Goal: Transaction & Acquisition: Purchase product/service

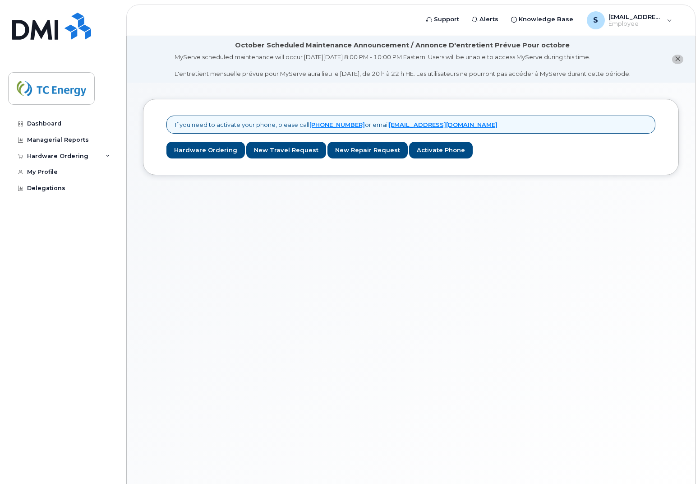
click at [462, 81] on li "October Scheduled Maintenance Announcement / Annonce D'entretient Prévue Pour o…" at bounding box center [411, 59] width 568 height 46
click at [105, 153] on div "Hardware Ordering" at bounding box center [62, 156] width 109 height 16
click at [46, 190] on div "New Order" at bounding box center [48, 189] width 34 height 8
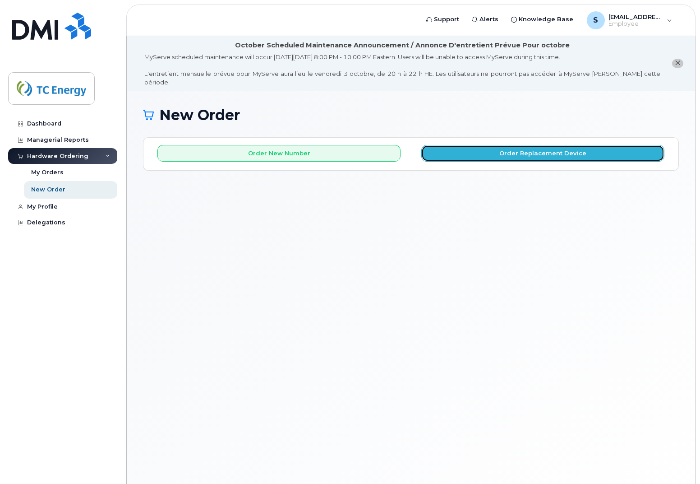
click at [501, 145] on button "Order Replacement Device" at bounding box center [542, 153] width 243 height 17
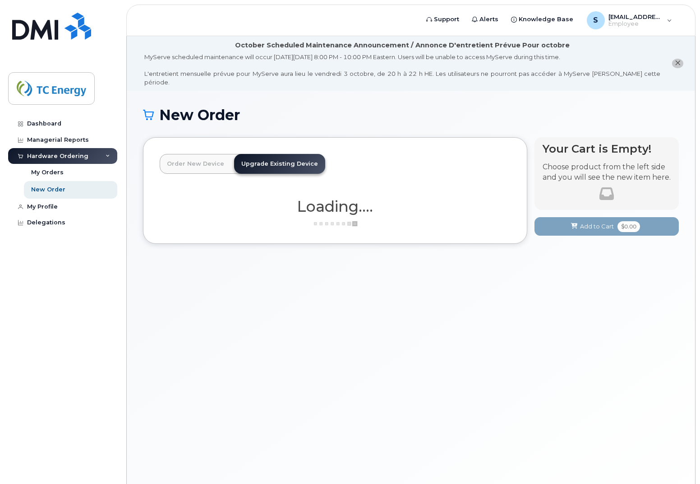
click at [388, 111] on h1 "New Order" at bounding box center [411, 115] width 536 height 16
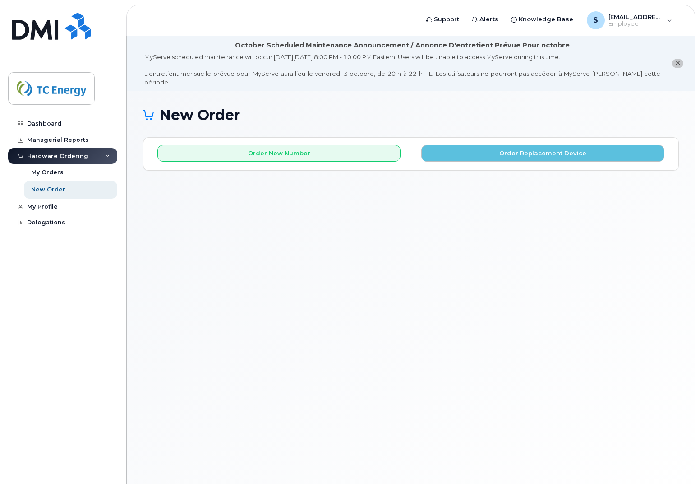
click at [482, 113] on h1 "New Order" at bounding box center [411, 115] width 536 height 16
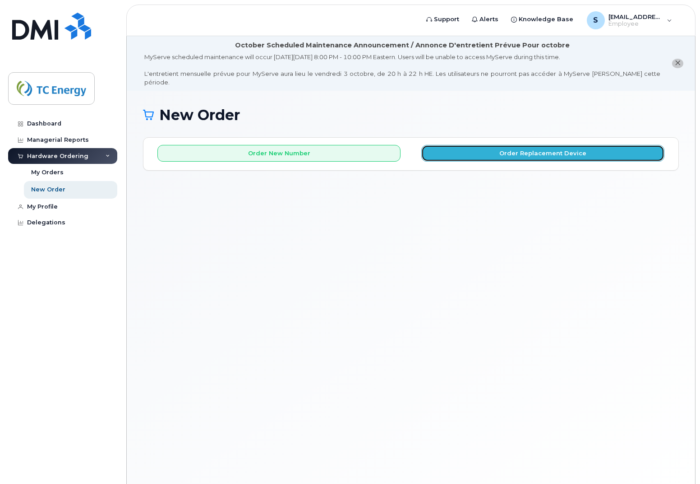
click at [493, 145] on button "Order Replacement Device" at bounding box center [542, 153] width 243 height 17
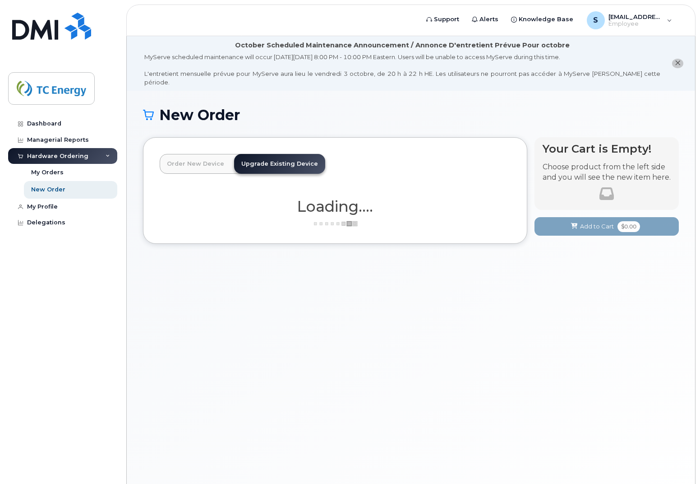
click at [314, 107] on h1 "New Order" at bounding box center [411, 115] width 536 height 16
click at [334, 111] on h1 "New Order" at bounding box center [411, 115] width 536 height 16
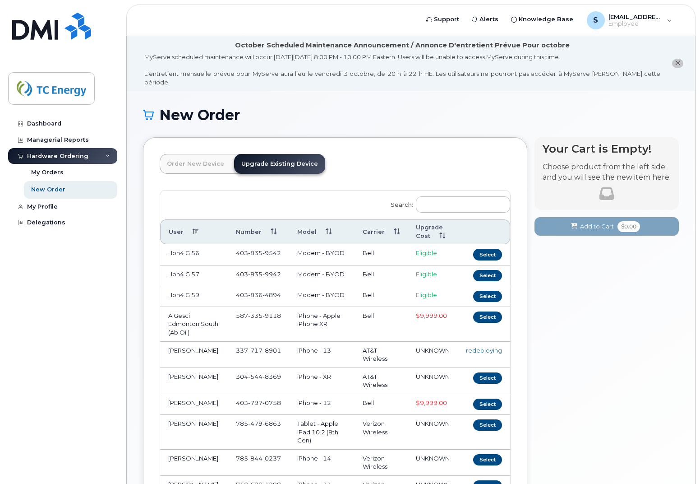
drag, startPoint x: 78, startPoint y: 320, endPoint x: 101, endPoint y: 318, distance: 23.1
click at [79, 320] on div "Dashboard Managerial Reports Hardware Ordering My Orders New Order My Profile D…" at bounding box center [63, 293] width 111 height 355
click at [442, 196] on input "Search:" at bounding box center [463, 204] width 94 height 16
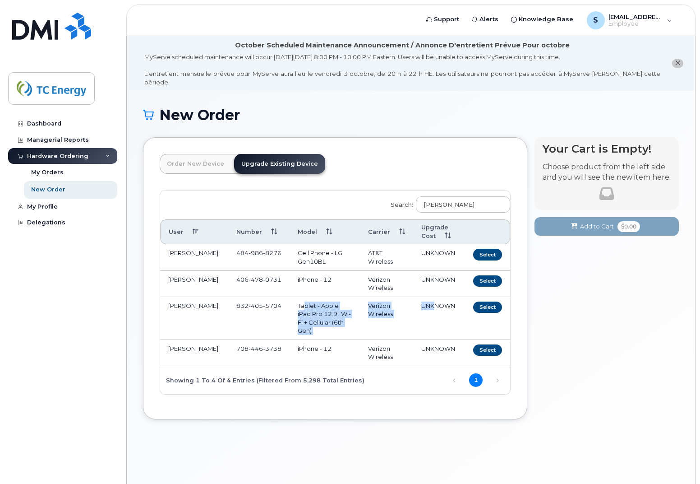
drag, startPoint x: 292, startPoint y: 297, endPoint x: 434, endPoint y: 319, distance: 143.4
click at [434, 319] on tr "SCOTT CURRIER 832 405 5704 Tablet - Apple iPad Pro 12.9" Wi-Fi + Cellular (6th …" at bounding box center [335, 318] width 350 height 43
click at [434, 319] on td "UNKNOWN" at bounding box center [438, 318] width 50 height 43
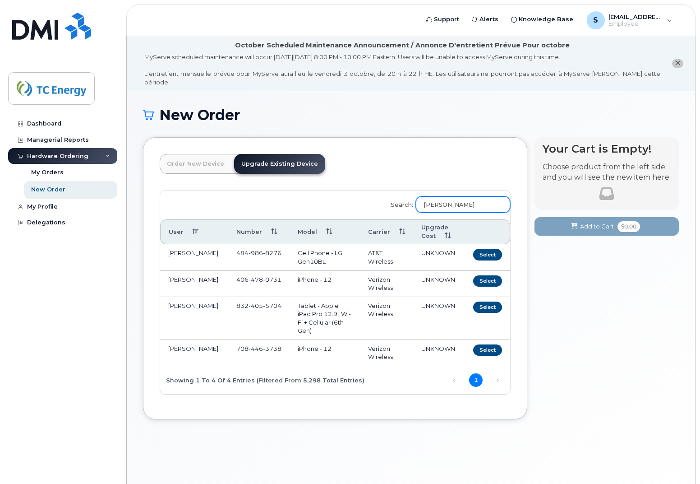
click at [442, 198] on input "currier" at bounding box center [463, 204] width 94 height 16
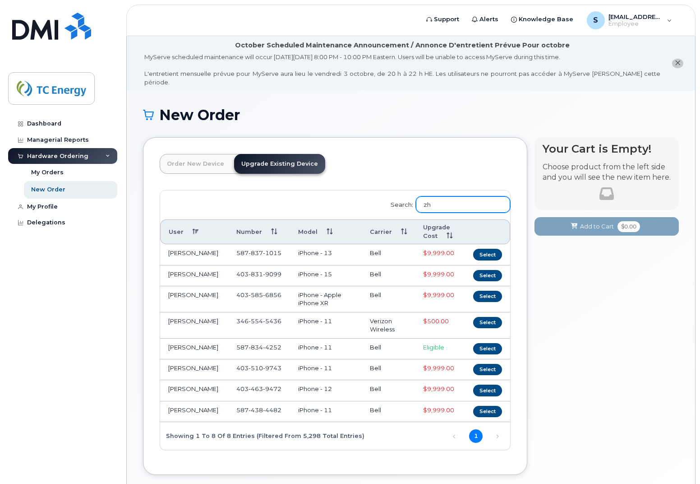
type input "z"
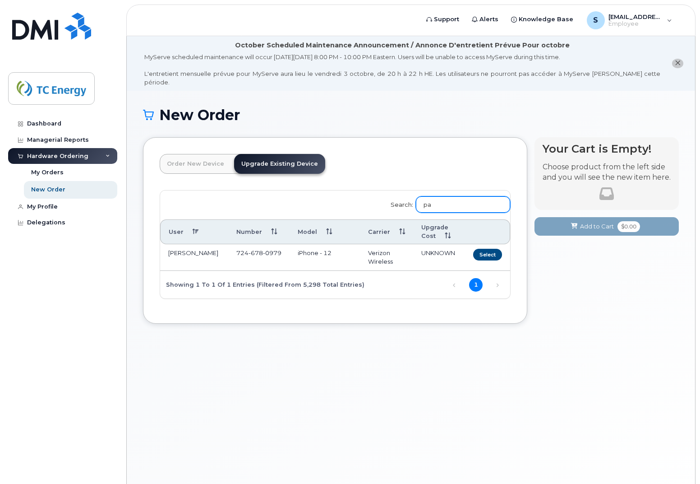
type input "p"
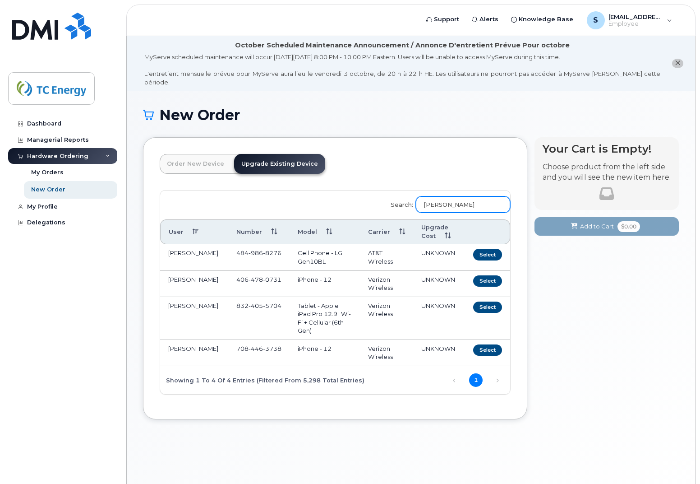
type input "currier"
click at [488, 344] on button "Select" at bounding box center [487, 349] width 29 height 11
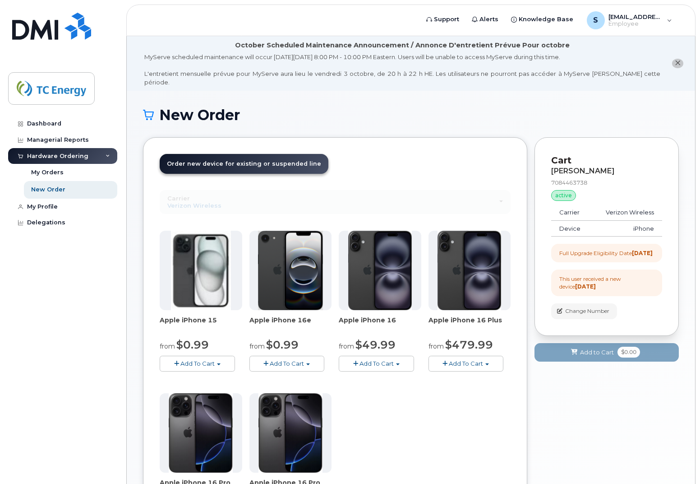
drag, startPoint x: 579, startPoint y: 246, endPoint x: 633, endPoint y: 259, distance: 55.2
click at [633, 259] on div "Full Upgrade Eligibility Date 2025-09-27" at bounding box center [606, 253] width 111 height 18
drag, startPoint x: 578, startPoint y: 279, endPoint x: 610, endPoint y: 284, distance: 32.4
click at [610, 284] on div "This user received a new device 2 years ago" at bounding box center [606, 282] width 95 height 15
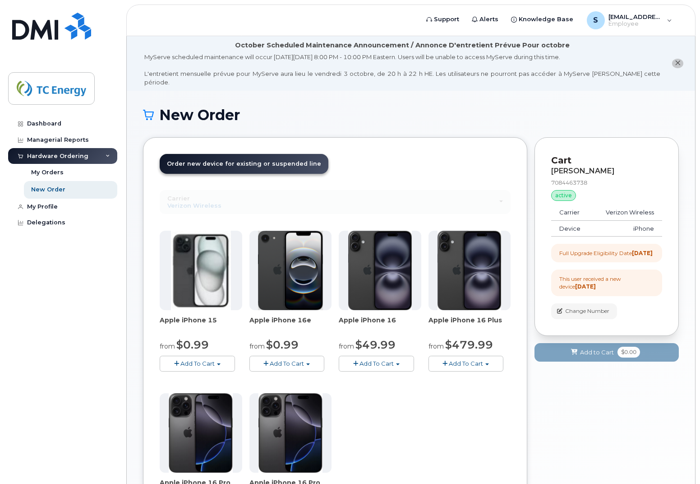
click at [610, 284] on div "This user received a new device 2 years ago" at bounding box center [606, 282] width 95 height 15
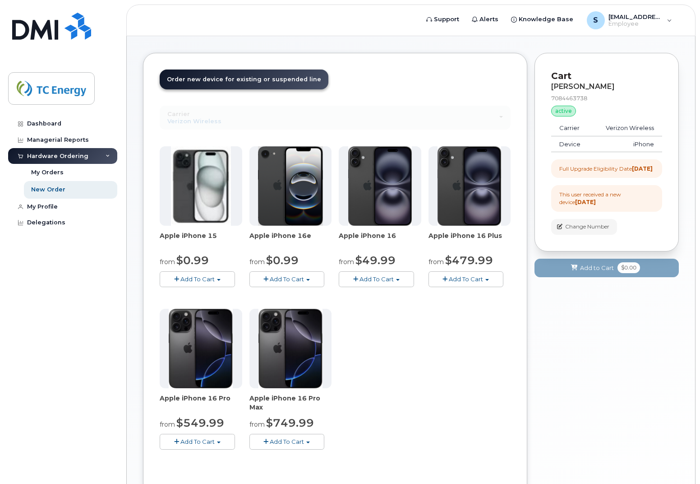
scroll to position [90, 0]
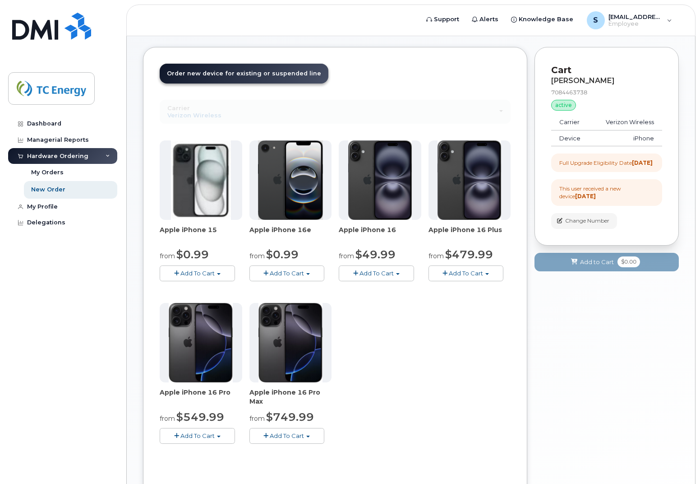
click at [362, 111] on div "Carrier Rogers Bell Verizon Wireless AT&T Wireless Rogers Bell Verizon Wireless…" at bounding box center [335, 111] width 351 height 23
click at [472, 325] on div "Apple iPhone 15 from $0.99 Add To Cart $100.99 - 2 Year Upgrade (256 GB) $300.9…" at bounding box center [335, 299] width 351 height 318
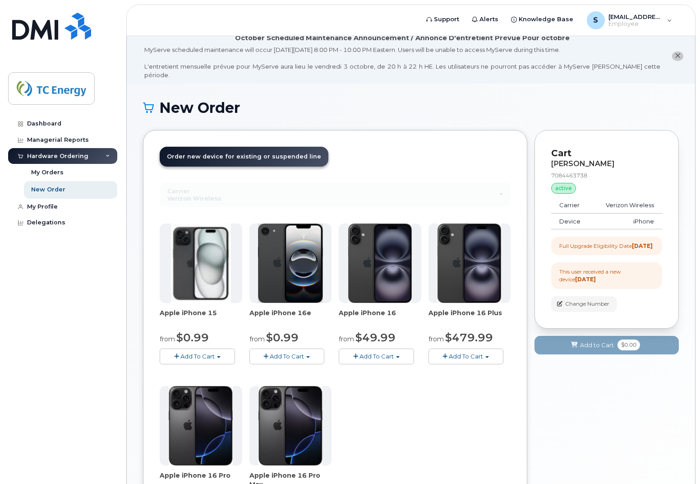
scroll to position [0, 0]
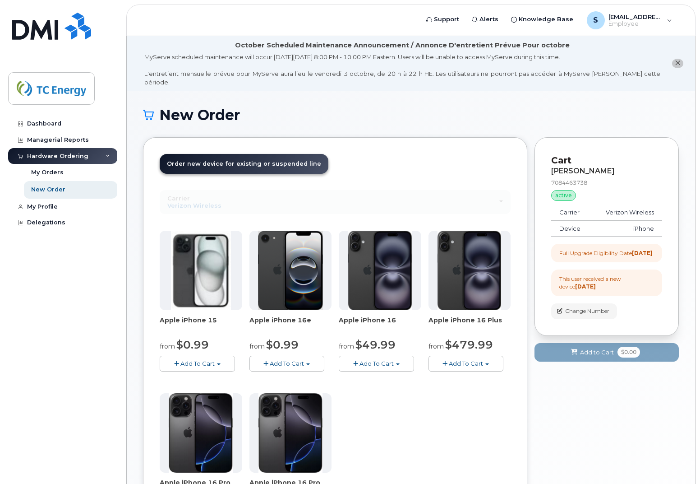
click at [625, 286] on div "This user received a new device 2 years ago" at bounding box center [606, 282] width 95 height 15
drag, startPoint x: 625, startPoint y: 286, endPoint x: 588, endPoint y: 287, distance: 37.5
click at [588, 287] on div "This user received a new device 2 years ago" at bounding box center [606, 282] width 95 height 15
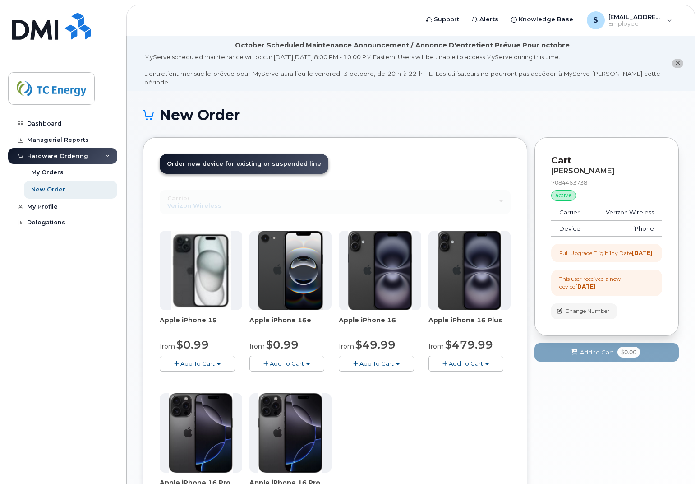
click at [588, 287] on div "This user received a new device 2 years ago" at bounding box center [606, 282] width 95 height 15
drag, startPoint x: 588, startPoint y: 287, endPoint x: 572, endPoint y: 199, distance: 88.9
click at [572, 204] on td "Carrier" at bounding box center [571, 212] width 41 height 16
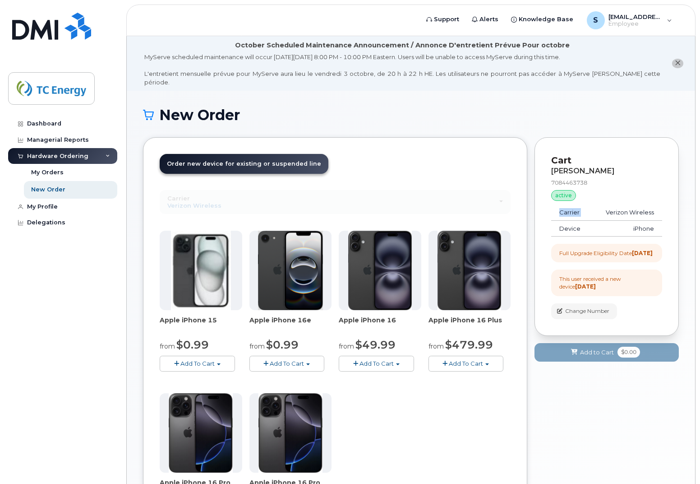
click at [572, 204] on td "Carrier" at bounding box center [571, 212] width 41 height 16
drag, startPoint x: 572, startPoint y: 199, endPoint x: 630, endPoint y: 201, distance: 58.2
click at [630, 204] on td "Verizon Wireless" at bounding box center [627, 212] width 70 height 16
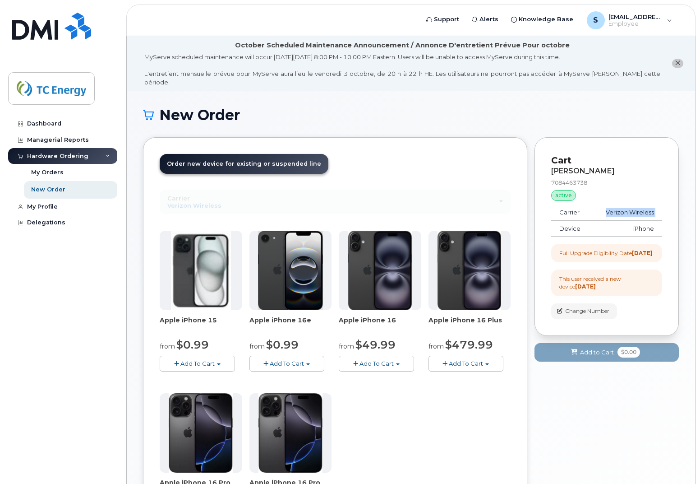
click at [227, 356] on button "Add To Cart" at bounding box center [197, 364] width 75 height 16
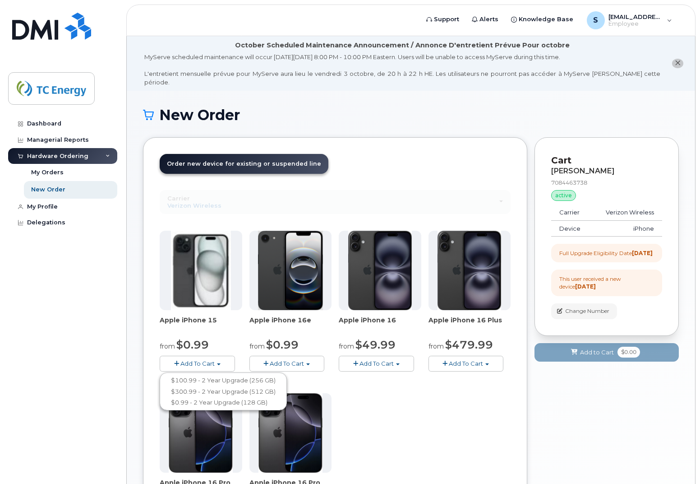
click at [457, 400] on div "Apple iPhone 15 from $0.99 Add To Cart $100.99 - 2 Year Upgrade (256 GB) $300.9…" at bounding box center [335, 390] width 351 height 318
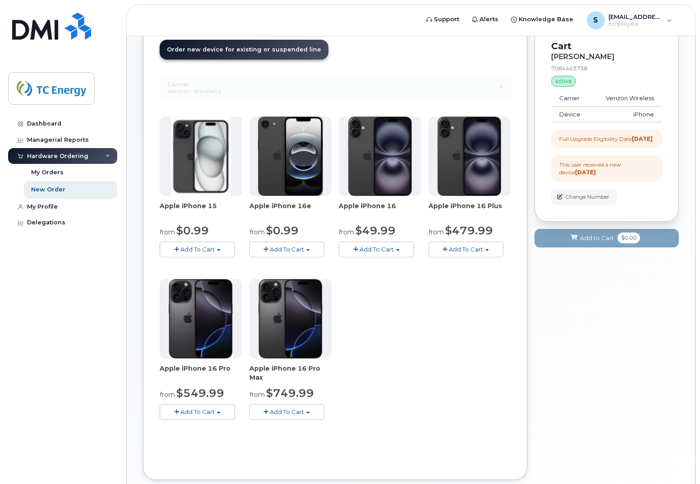
scroll to position [135, 0]
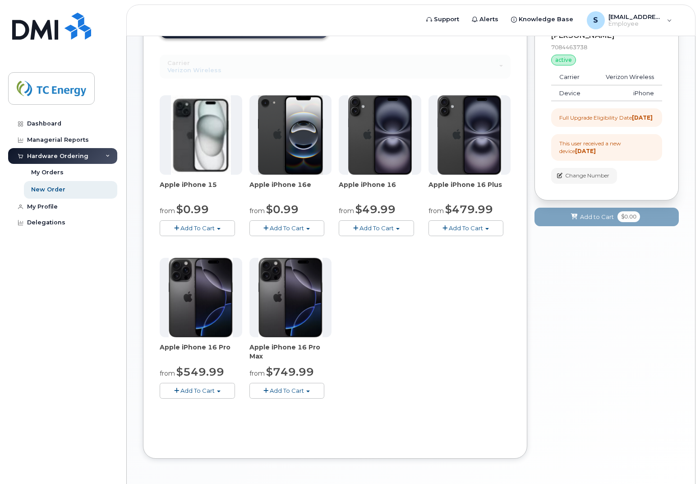
drag, startPoint x: 254, startPoint y: 336, endPoint x: 339, endPoint y: 346, distance: 86.2
click at [339, 346] on div "Apple iPhone 15 from $0.99 Add To Cart $100.99 - 2 Year Upgrade (256 GB) $300.9…" at bounding box center [335, 254] width 351 height 318
drag, startPoint x: 339, startPoint y: 346, endPoint x: 339, endPoint y: 350, distance: 4.5
click at [339, 350] on div "Apple iPhone 15 from $0.99 Add To Cart $100.99 - 2 Year Upgrade (256 GB) $300.9…" at bounding box center [335, 254] width 351 height 318
click at [218, 222] on button "Add To Cart" at bounding box center [197, 228] width 75 height 16
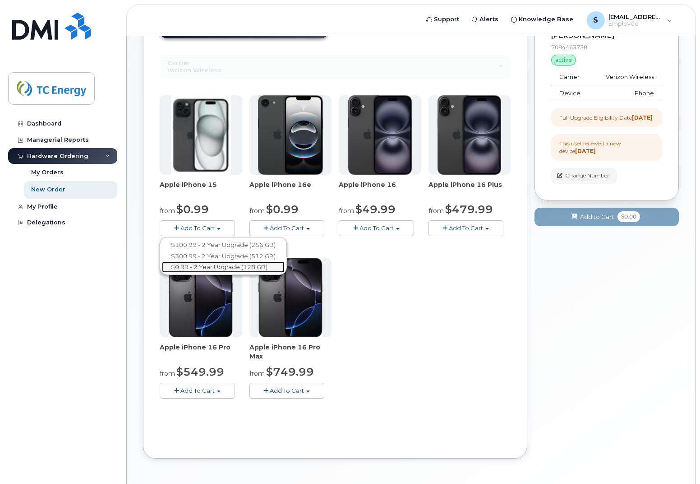
click at [211, 261] on link "$0.99 - 2 Year Upgrade (128 GB)" at bounding box center [223, 266] width 123 height 11
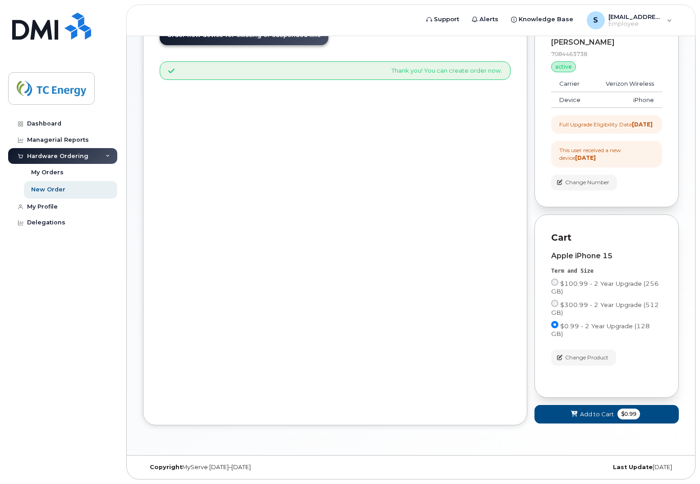
scroll to position [120, 0]
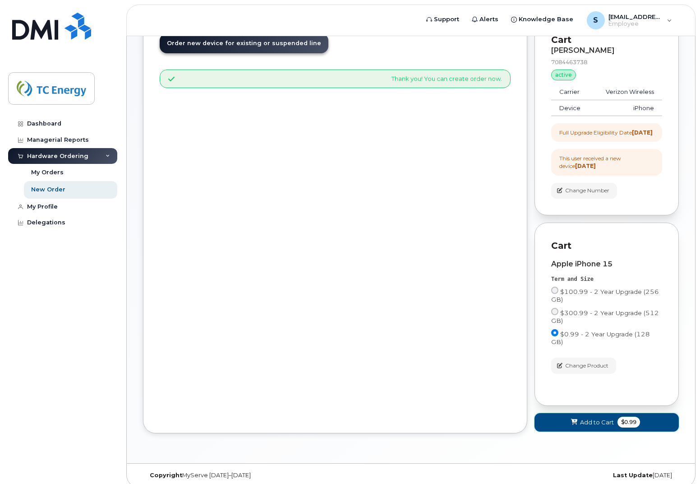
click at [583, 418] on span "Add to Cart" at bounding box center [597, 422] width 34 height 9
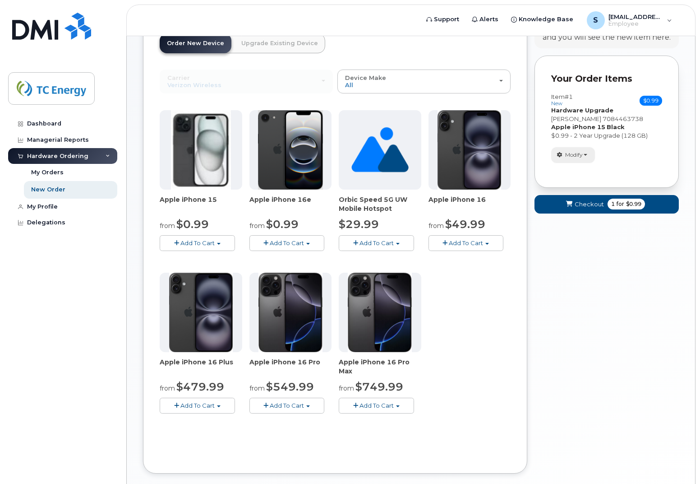
click at [577, 151] on span "Modify" at bounding box center [574, 155] width 18 height 8
click at [642, 251] on div "Your Cart is Empty! Choose product from the left side and you will see the new …" at bounding box center [607, 252] width 144 height 470
click at [651, 195] on button "Checkout 1 for $0.99" at bounding box center [607, 204] width 144 height 18
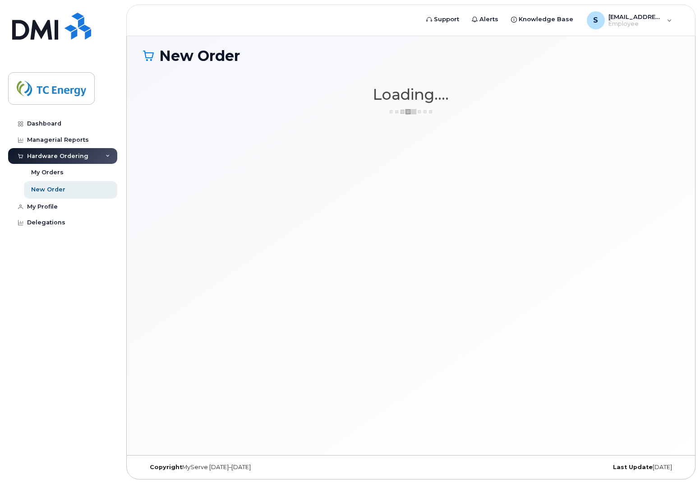
scroll to position [51, 0]
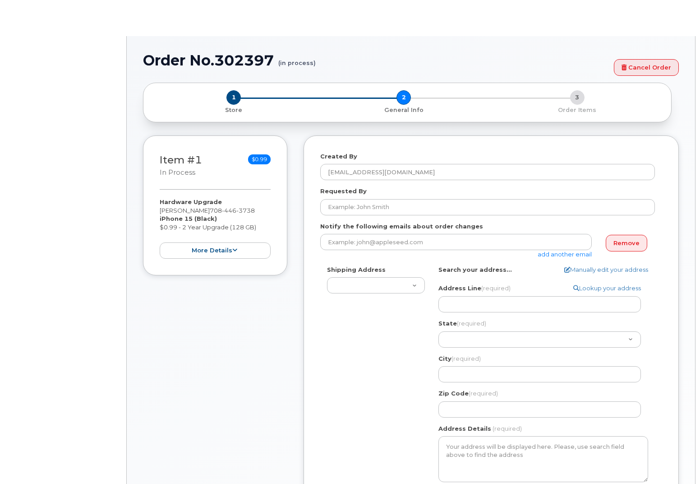
select select
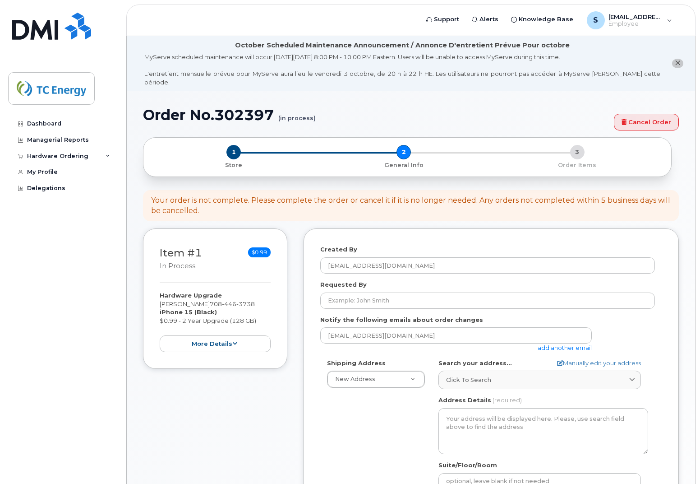
click at [230, 195] on div "Your order is not complete. Please complete the order or cancel it if it is no …" at bounding box center [411, 205] width 520 height 21
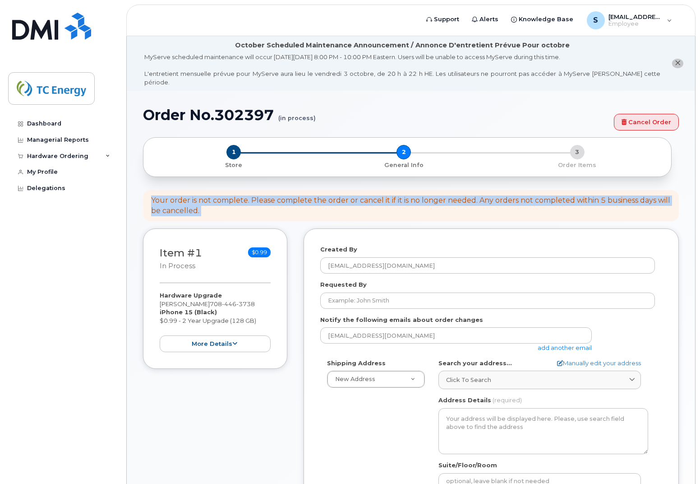
click at [230, 195] on div "Your order is not complete. Please complete the order or cancel it if it is no …" at bounding box center [411, 205] width 520 height 21
drag, startPoint x: 230, startPoint y: 195, endPoint x: 272, endPoint y: 196, distance: 41.5
click at [272, 196] on div "Your order is not complete. Please complete the order or cancel it if it is no …" at bounding box center [411, 205] width 520 height 21
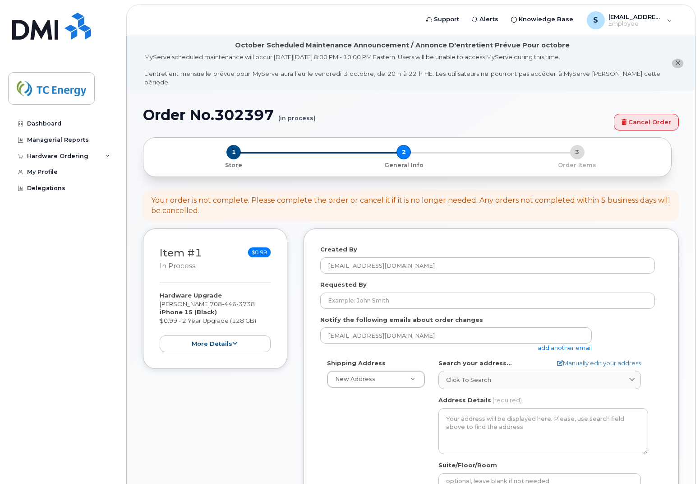
click at [311, 197] on div "Your order is not complete. Please complete the order or cancel it if it is no …" at bounding box center [411, 205] width 520 height 21
click at [240, 340] on button "more details" at bounding box center [215, 343] width 111 height 17
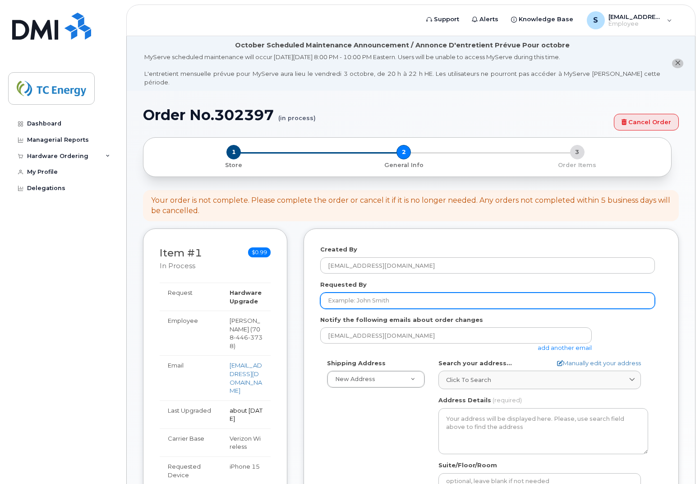
click at [377, 292] on input "Requested By" at bounding box center [487, 300] width 335 height 16
type input "[PERSON_NAME]"
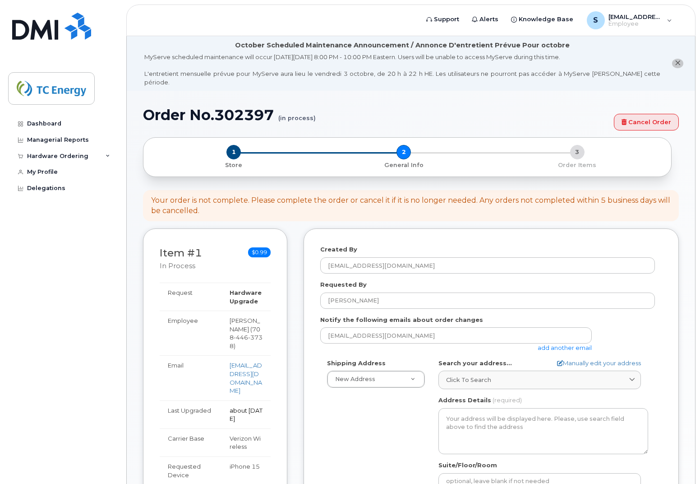
click at [272, 195] on div "Your order is not complete. Please complete the order or cancel it if it is no …" at bounding box center [411, 205] width 520 height 21
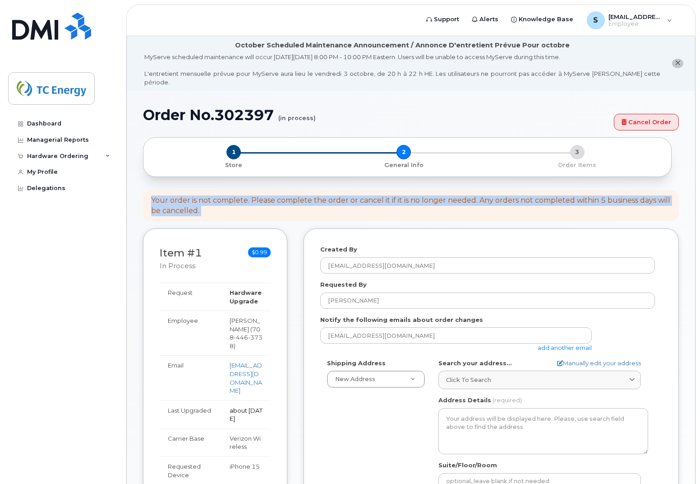
click at [272, 195] on div "Your order is not complete. Please complete the order or cancel it if it is no …" at bounding box center [411, 205] width 520 height 21
drag, startPoint x: 272, startPoint y: 192, endPoint x: 327, endPoint y: 196, distance: 55.2
click at [327, 196] on div "Your order is not complete. Please complete the order or cancel it if it is no …" at bounding box center [411, 205] width 520 height 21
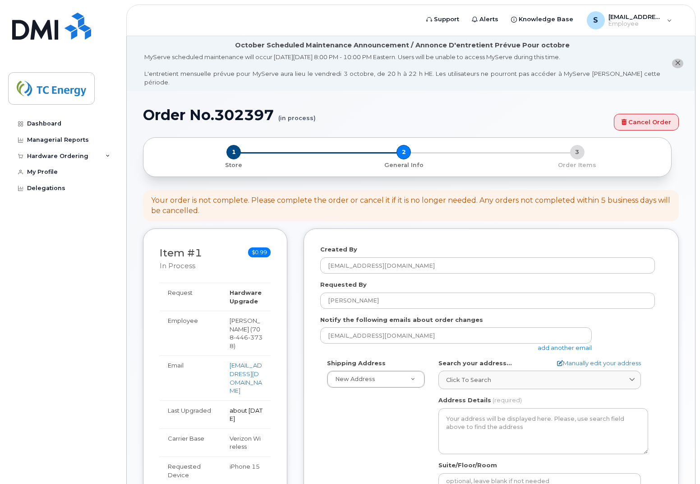
click at [538, 195] on div "Your order is not complete. Please complete the order or cancel it if it is no …" at bounding box center [411, 205] width 520 height 21
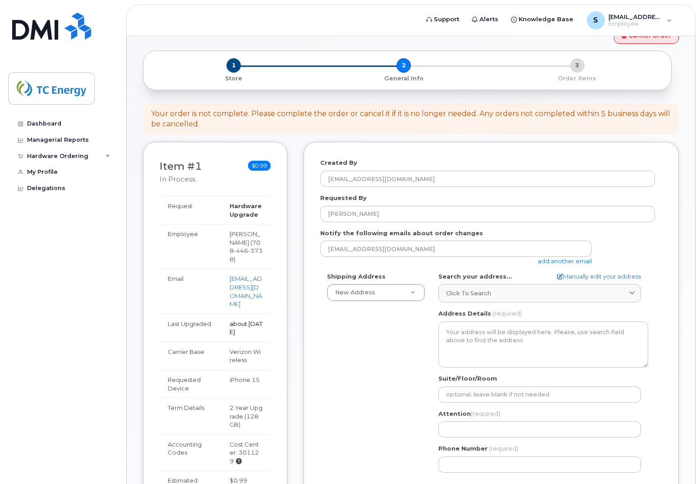
scroll to position [90, 0]
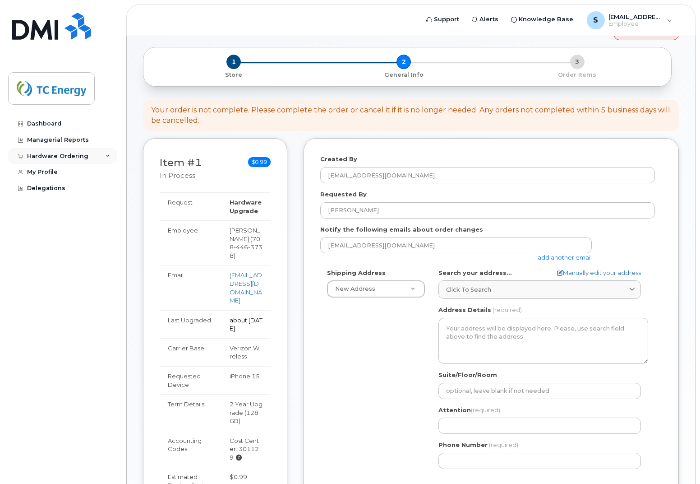
click at [107, 152] on div "Hardware Ordering" at bounding box center [62, 156] width 109 height 16
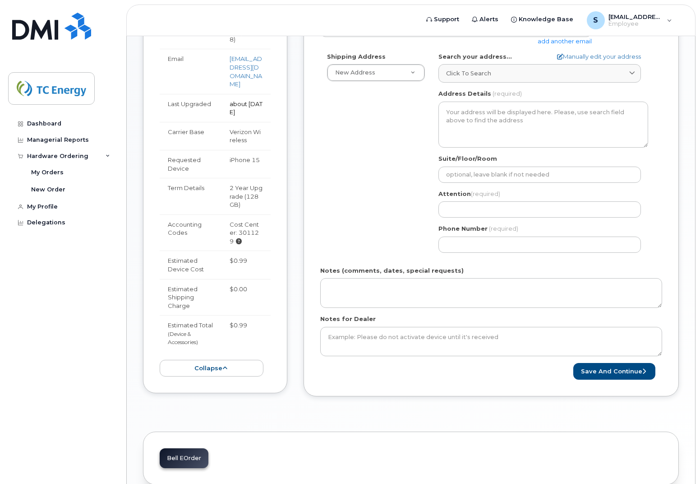
scroll to position [316, 0]
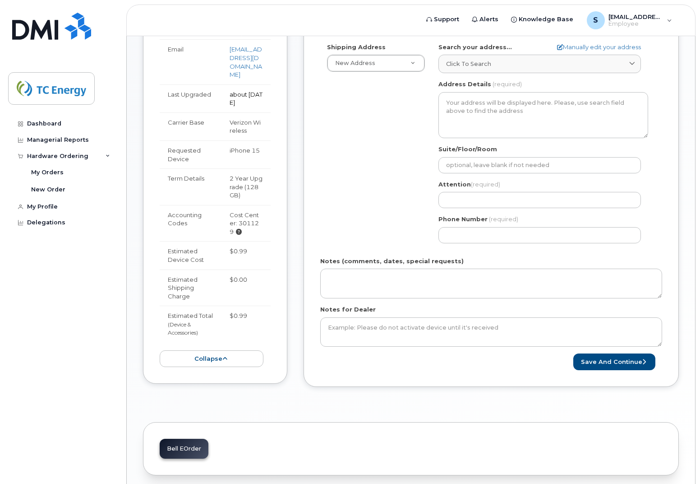
click at [388, 179] on div "Shipping Address New Address New Address US Headquarters (700 Louisiana Street)…" at bounding box center [487, 146] width 335 height 207
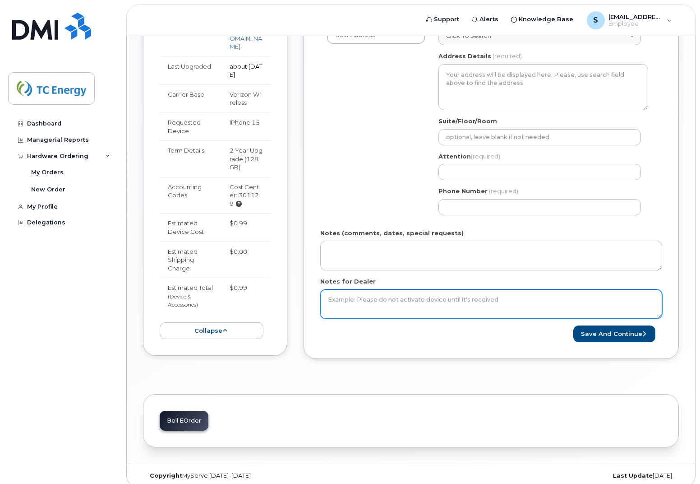
click at [426, 292] on textarea "Notes for Dealer" at bounding box center [491, 304] width 342 height 30
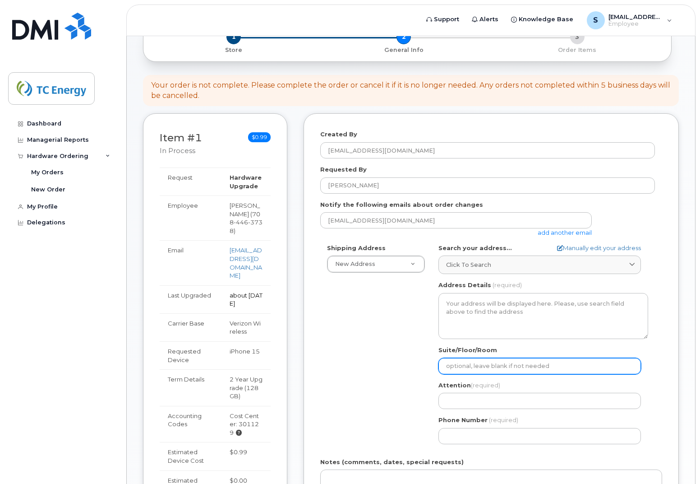
scroll to position [135, 0]
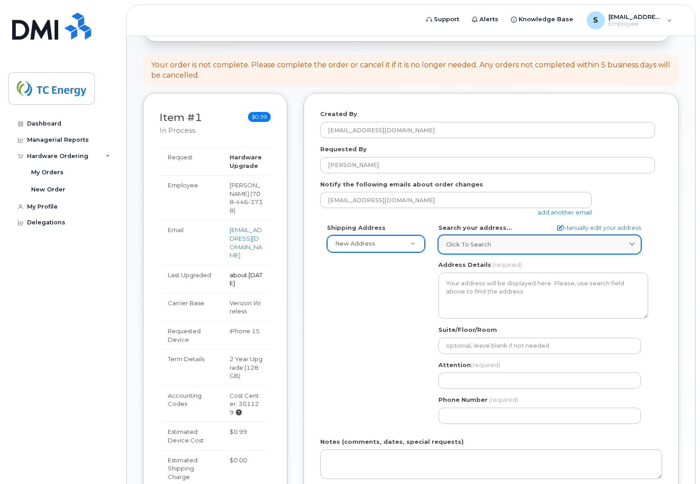
click at [482, 240] on span "Click to search" at bounding box center [468, 244] width 45 height 9
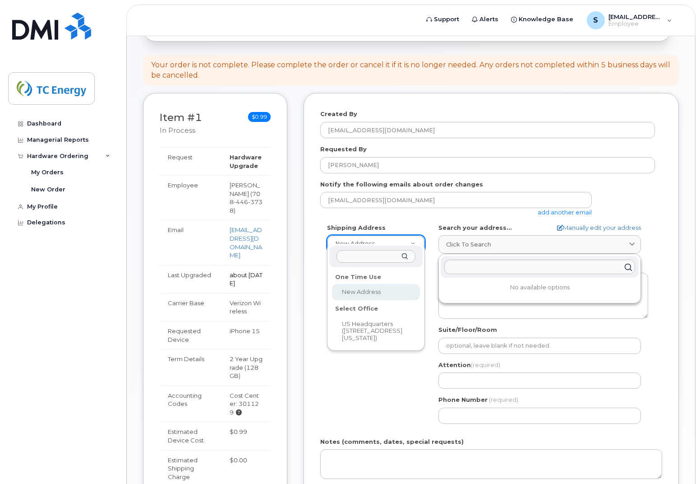
select select
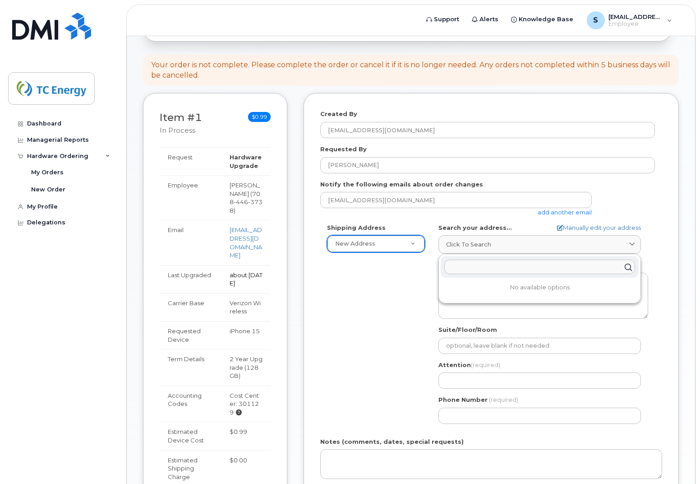
click at [472, 259] on input "text" at bounding box center [539, 266] width 191 height 14
type input "140 W Crystal Lake Ave"
click at [518, 282] on div "140 W Crystal Lake Ave Crystal Lake IL 60014-5927" at bounding box center [540, 288] width 198 height 15
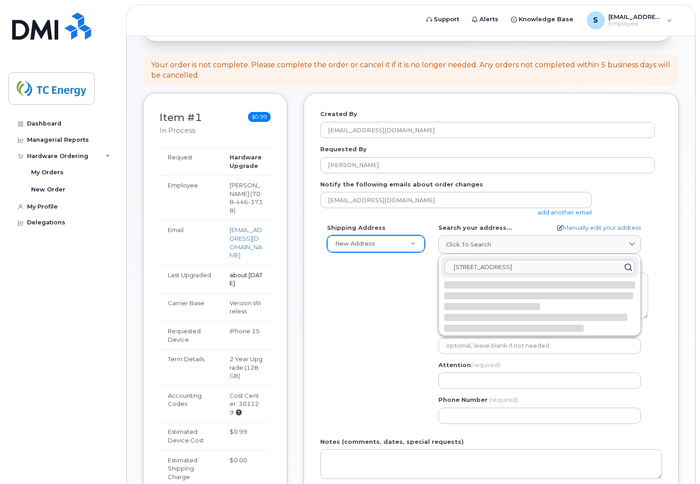
select select
type textarea "140 W Crystal Lake Ave CRYSTAL LAKE IL 60014-5927 UNITED STATES"
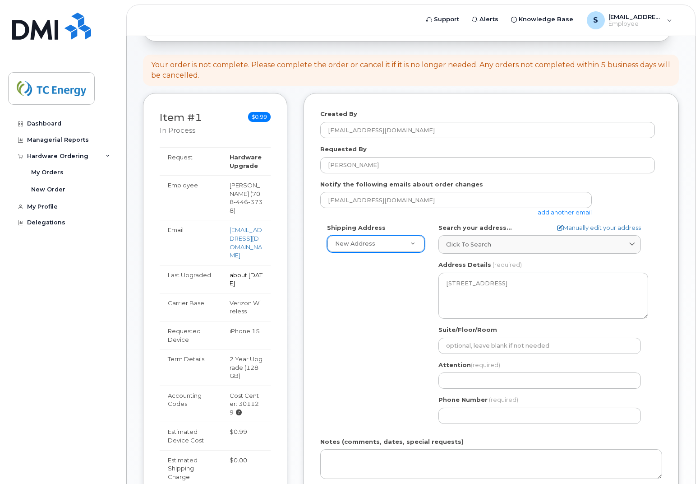
click at [414, 284] on div "Shipping Address New Address New Address US Headquarters (700 Louisiana Street)…" at bounding box center [487, 326] width 335 height 207
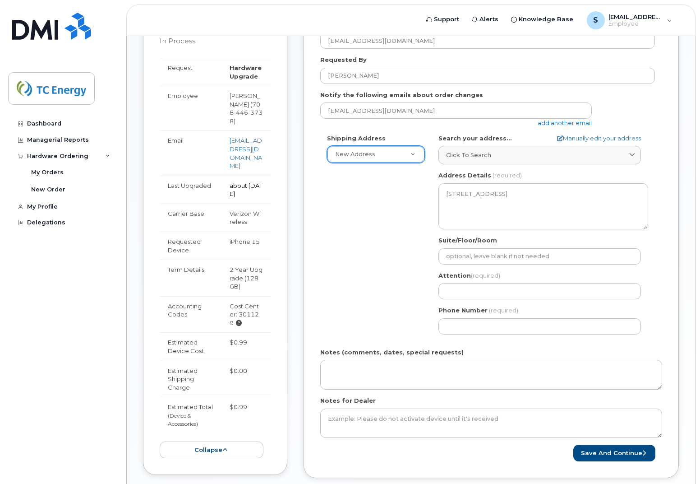
scroll to position [226, 0]
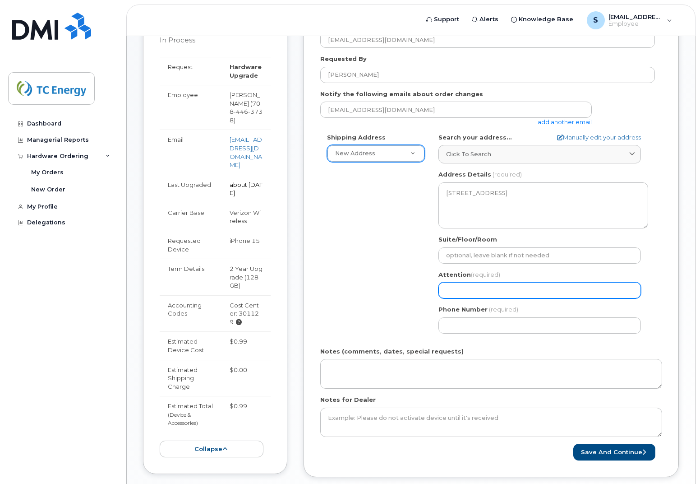
click at [501, 286] on input "Attention (required)" at bounding box center [540, 290] width 203 height 16
select select
type input "S"
select select
type input "Sc"
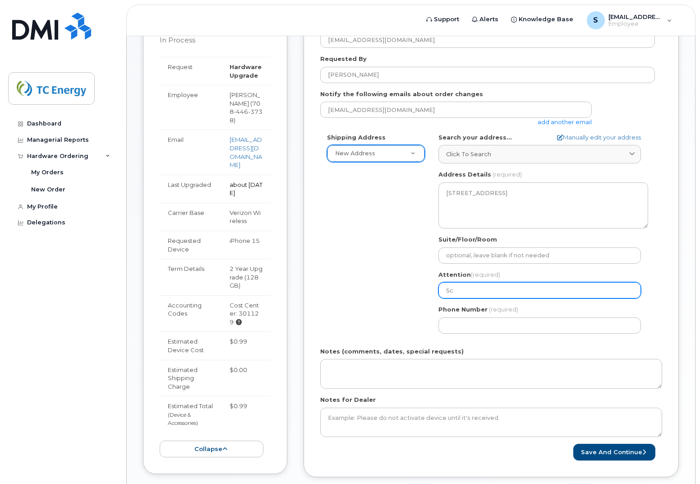
select select
type input "Sco"
select select
type input "Scot"
select select
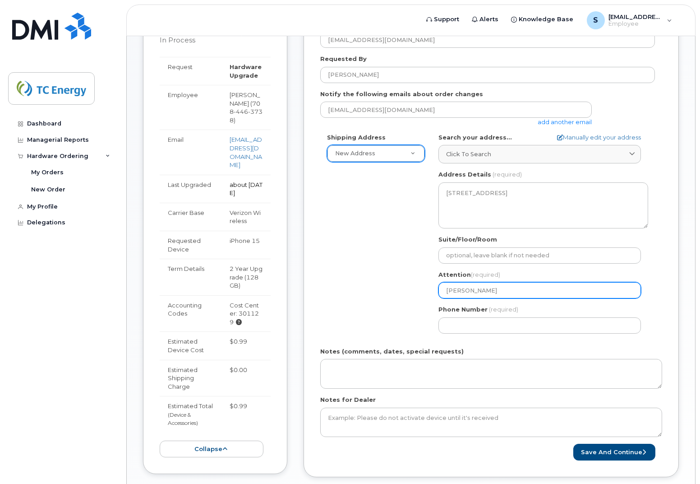
type input "Scott"
select select
type input "Scott C"
select select
type input "Scott Cu"
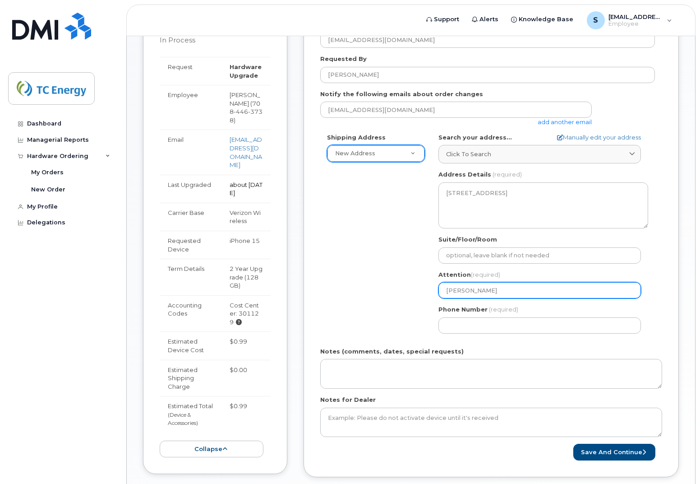
select select
type input "Scott Cur"
select select
type input "Scott Curr"
select select
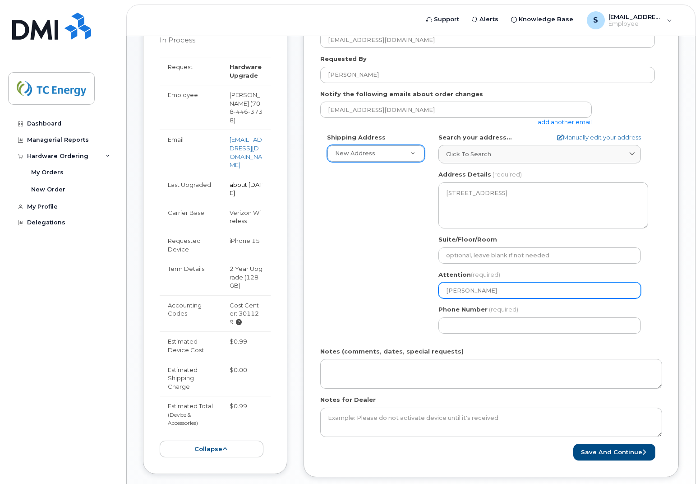
type input "Scott Curri"
select select
type input "Scott Currie"
select select
type input "[PERSON_NAME]"
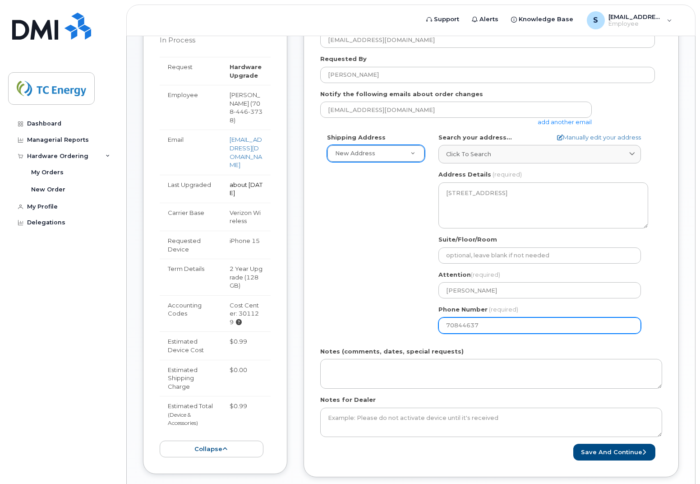
type input "708446373"
select select
type input "7084463738"
click at [356, 283] on div "Shipping Address New Address New Address US Headquarters (700 Louisiana Street)…" at bounding box center [487, 236] width 335 height 207
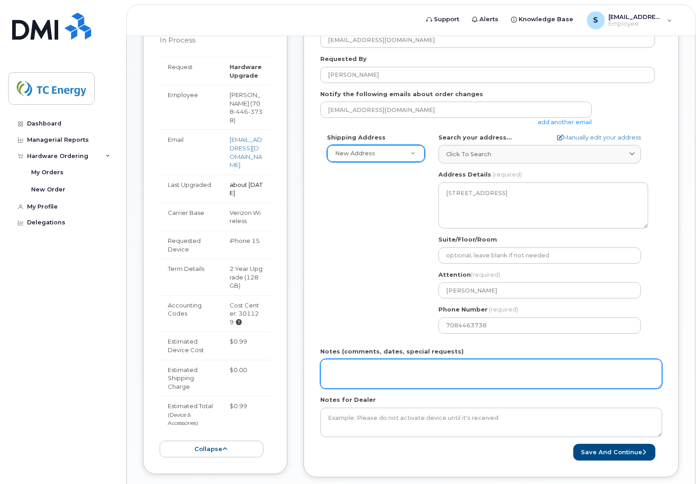
click at [369, 368] on textarea "Notes (comments, dates, special requests)" at bounding box center [491, 374] width 342 height 30
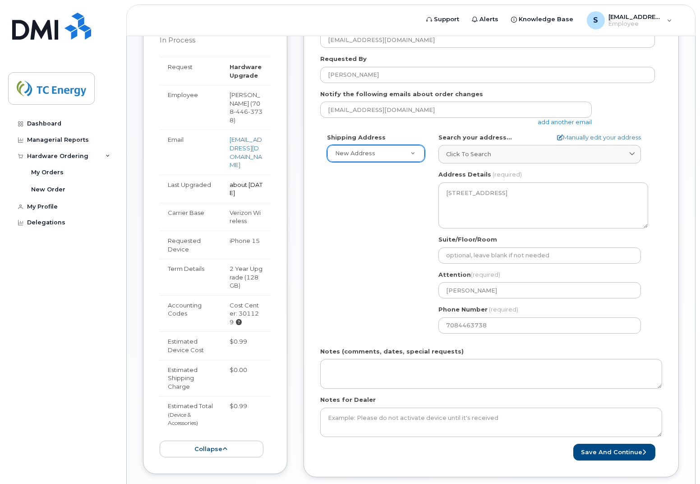
click at [378, 316] on div "Shipping Address New Address New Address US Headquarters (700 Louisiana Street)…" at bounding box center [487, 236] width 335 height 207
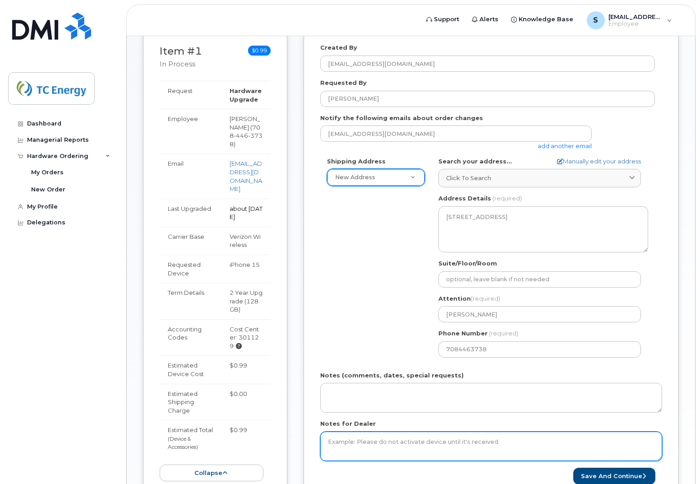
scroll to position [254, 0]
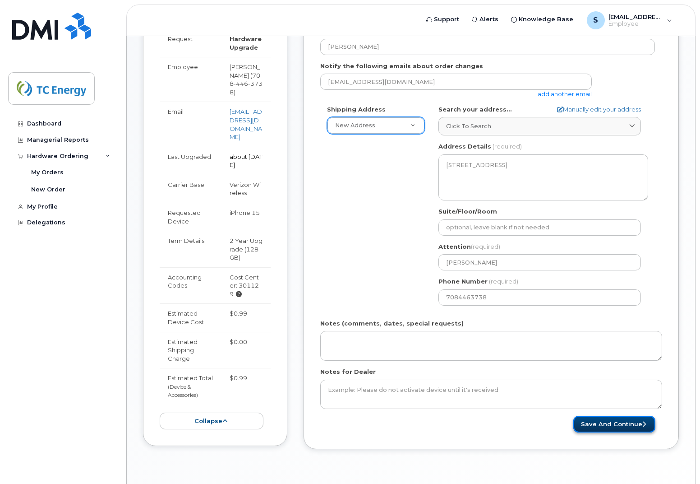
click at [624, 421] on button "Save and Continue" at bounding box center [614, 424] width 82 height 17
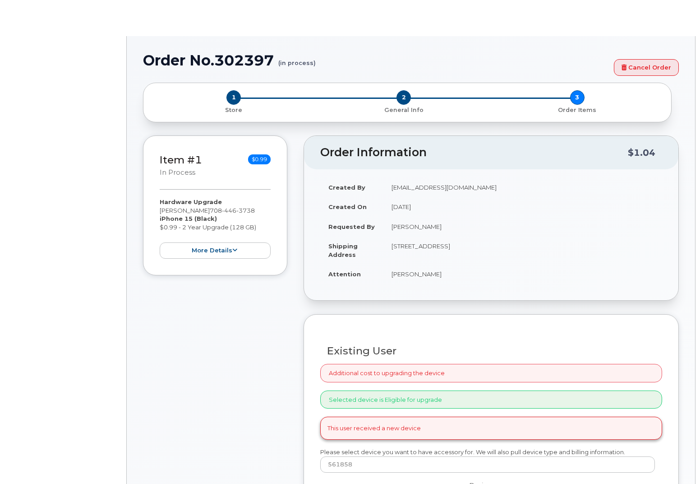
select select "1397677"
radio input "true"
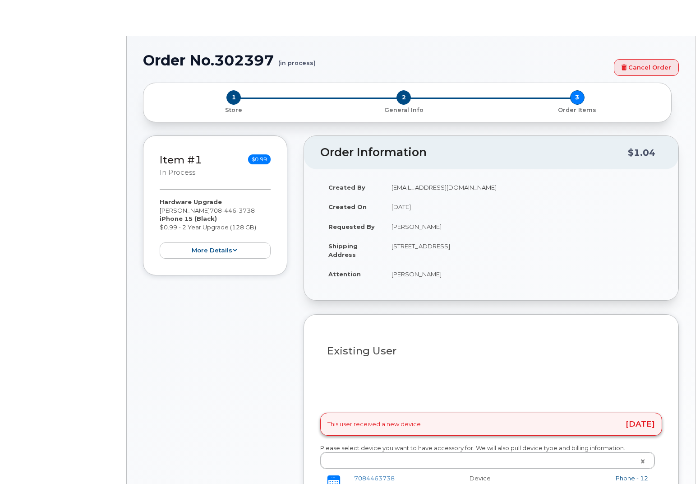
type input "1395612"
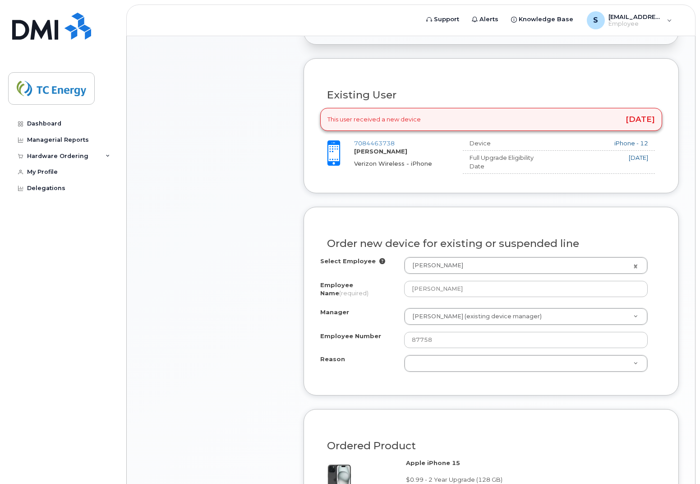
scroll to position [362, 0]
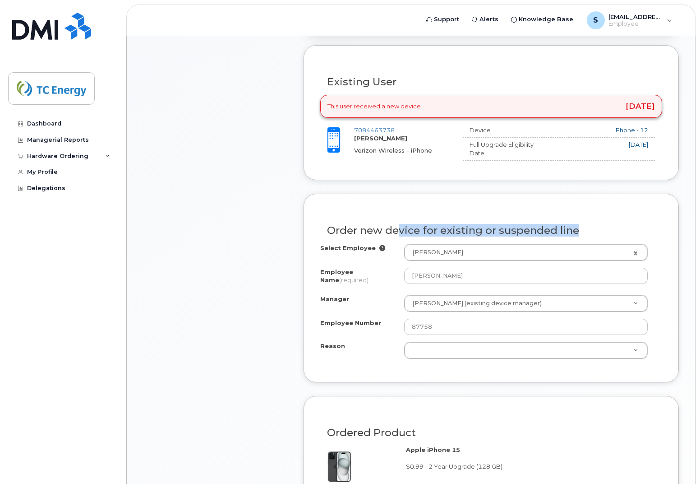
drag, startPoint x: 390, startPoint y: 223, endPoint x: 570, endPoint y: 220, distance: 180.0
click at [570, 225] on h3 "Order new device for existing or suspended line" at bounding box center [491, 230] width 328 height 11
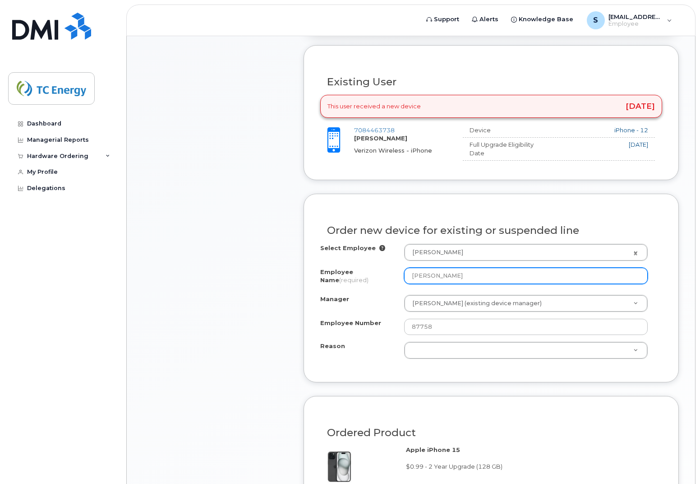
click at [483, 268] on input "[PERSON_NAME]" at bounding box center [526, 276] width 244 height 16
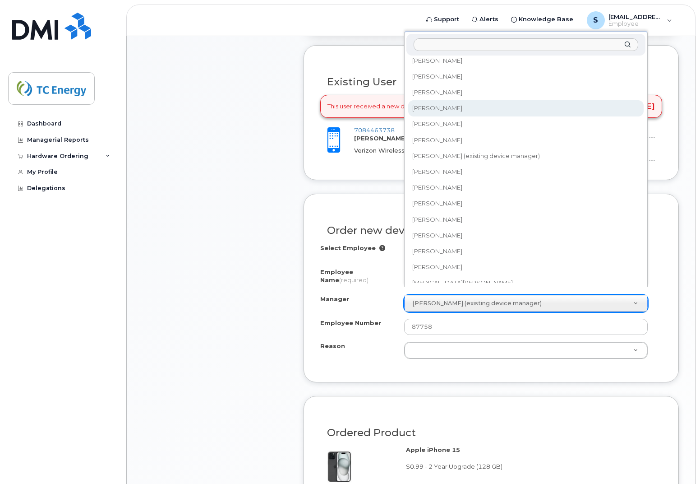
scroll to position [26656, 0]
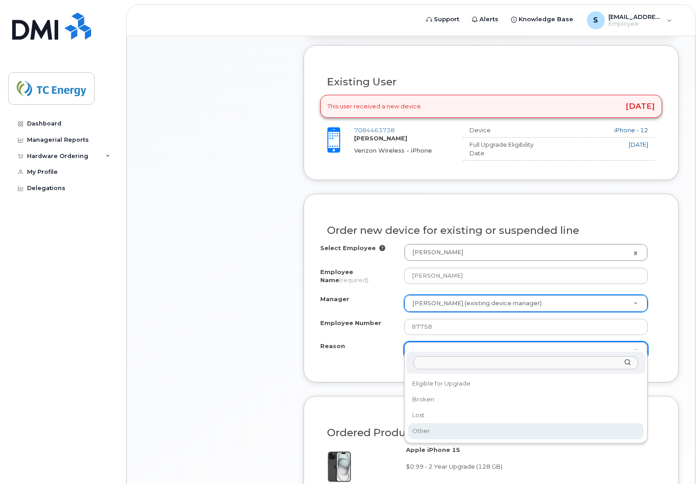
select select "other"
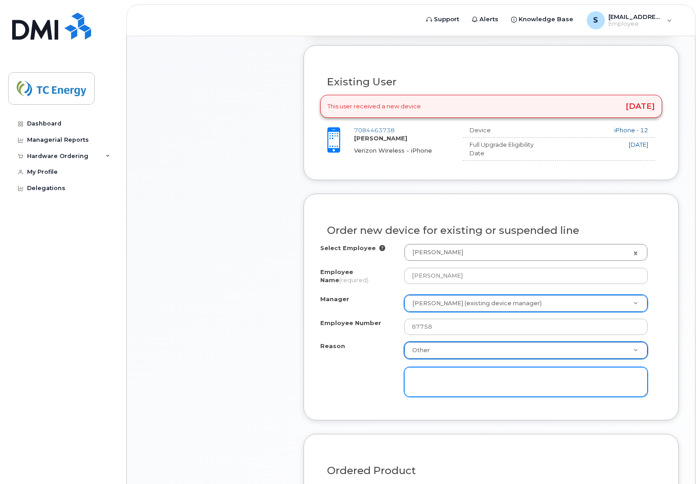
click at [421, 369] on textarea at bounding box center [526, 382] width 244 height 30
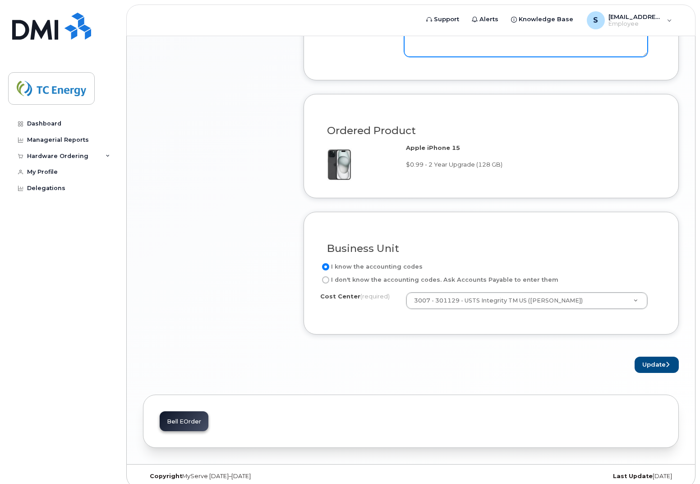
scroll to position [703, 0]
click at [620, 248] on div "Business Unit" at bounding box center [491, 243] width 342 height 33
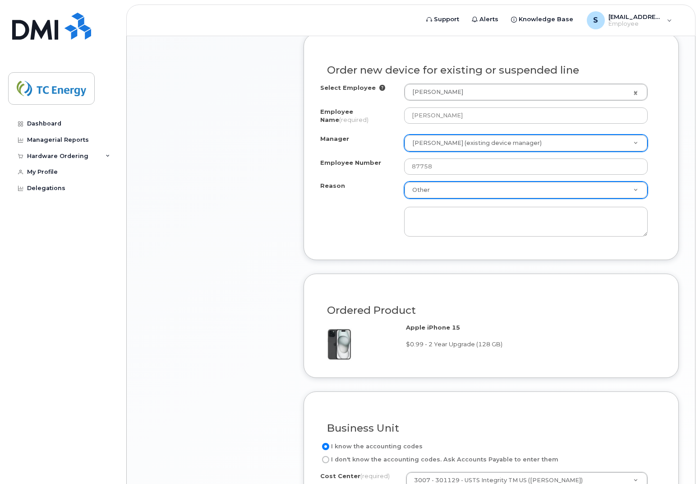
scroll to position [477, 0]
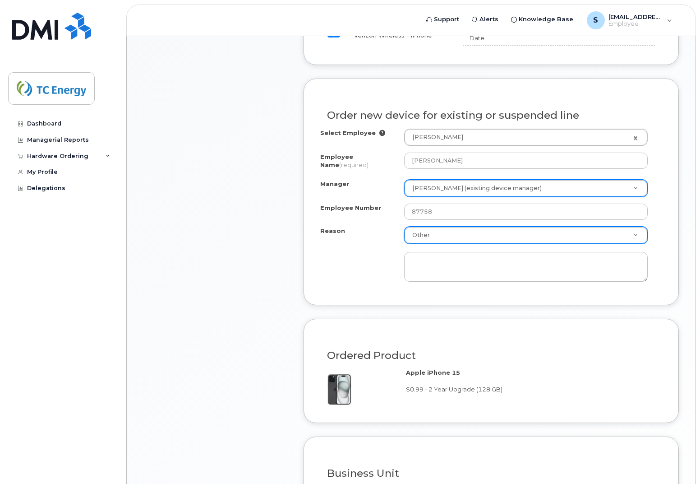
click at [469, 385] on span "$0.99 - 2 Year Upgrade (128 GB)" at bounding box center [454, 388] width 97 height 7
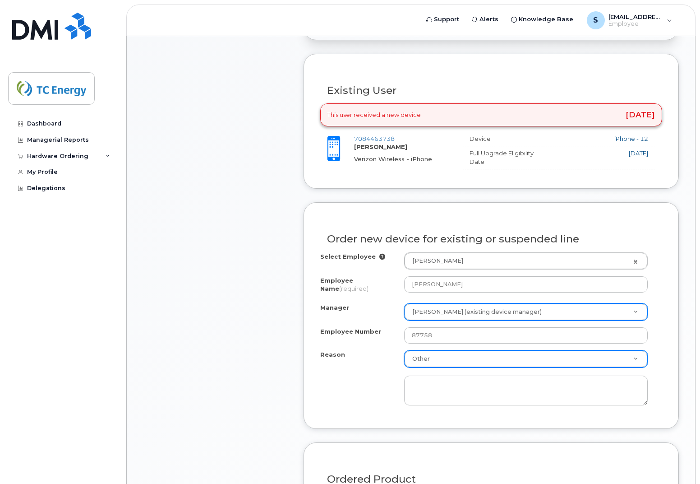
scroll to position [342, 0]
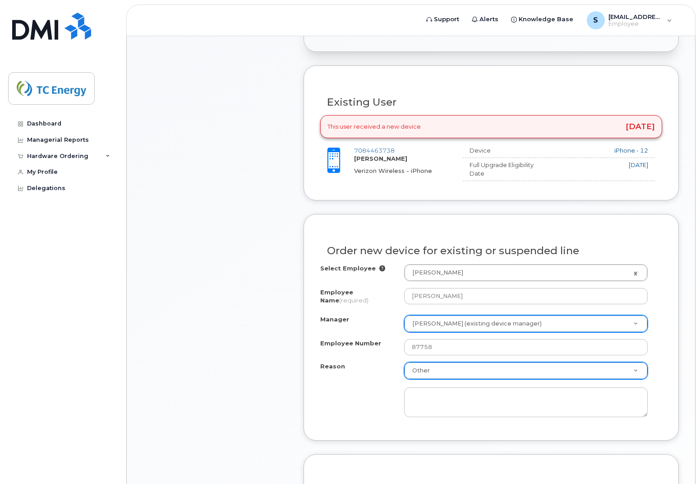
click at [278, 199] on div "Item #1 in process $0.99 Hardware Upgrade Scott Currier 708 446 3738 iPhone 15 …" at bounding box center [215, 309] width 144 height 846
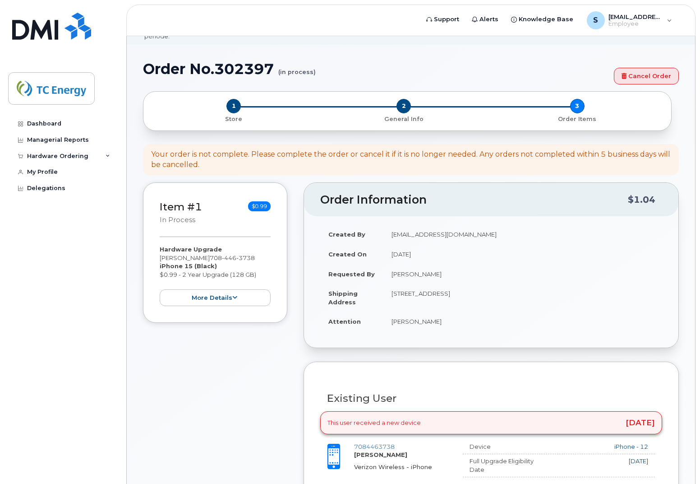
scroll to position [45, 0]
click at [490, 288] on td "140 W Crystal Lake Ave CRYSTAL LAKE IL 60014-5927 UNITED STATES" at bounding box center [522, 298] width 279 height 28
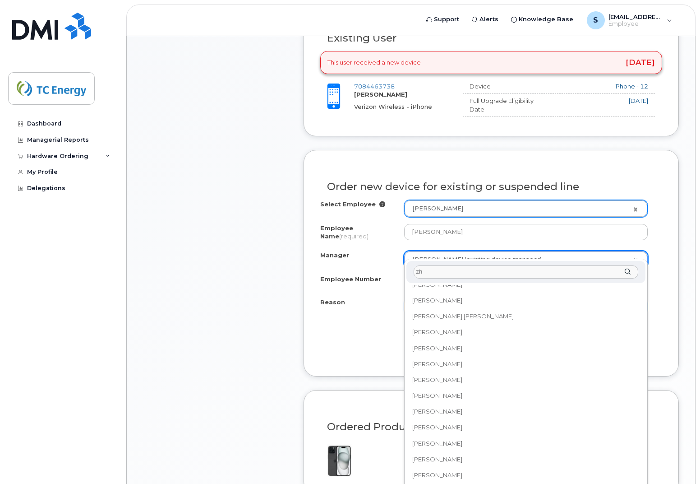
scroll to position [0, 0]
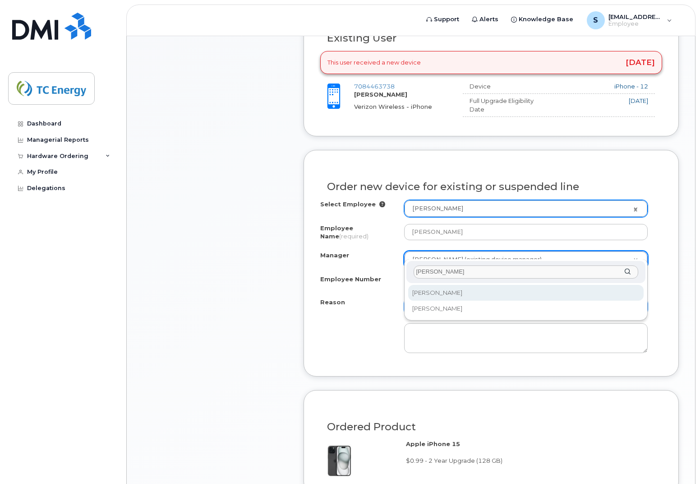
type input "zhou"
select select "1383268"
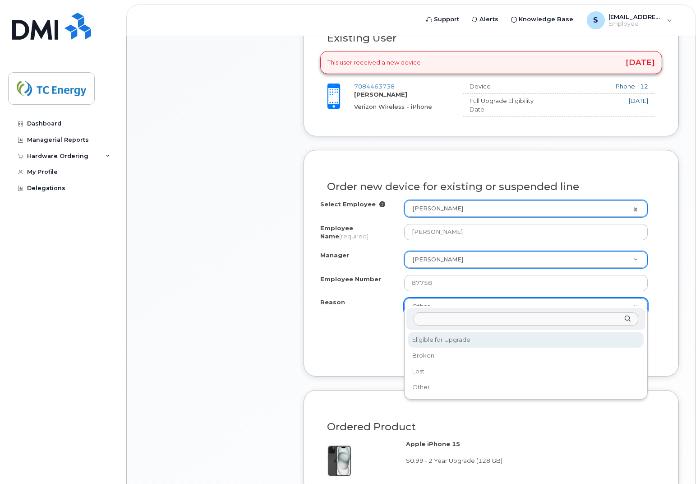
drag, startPoint x: 444, startPoint y: 391, endPoint x: 444, endPoint y: 335, distance: 55.9
select select "eligible_for_upgrade"
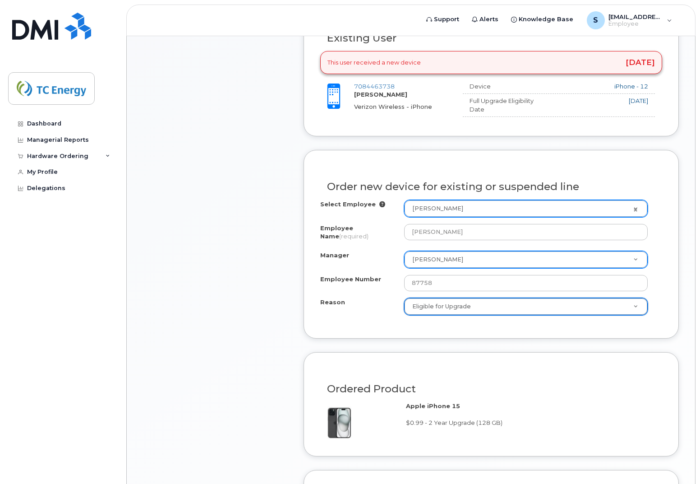
click at [440, 314] on div "Order new device for existing or suspended line Select Employee Scott Currier 1…" at bounding box center [491, 244] width 375 height 188
click at [323, 288] on div "Select Employee Scott Currier 1395612 Employee Name (required) Scott Currier Ma…" at bounding box center [491, 257] width 342 height 115
click at [356, 298] on div "Reason" at bounding box center [362, 304] width 84 height 12
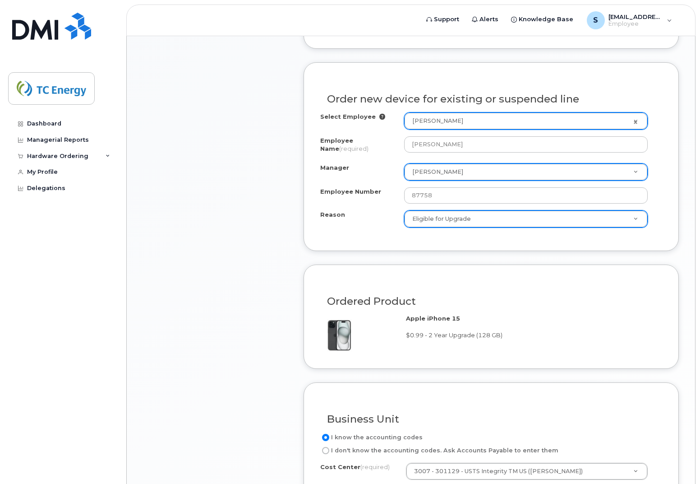
scroll to position [541, 0]
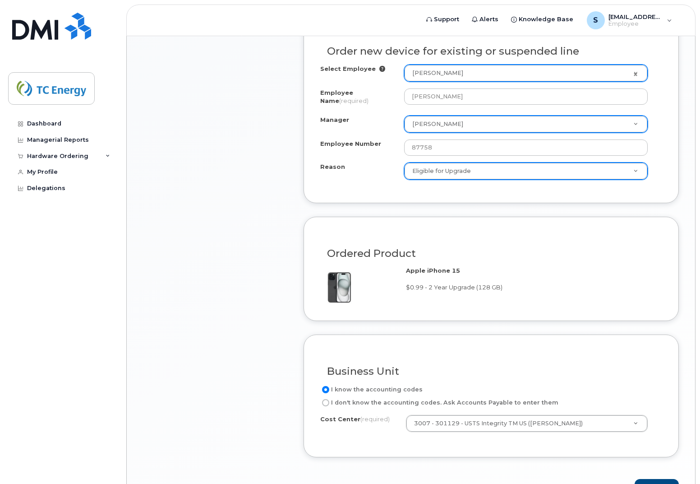
click at [393, 151] on div "Select Employee Scott Currier 1395612 Employee Name (required) Scott Currier Ma…" at bounding box center [491, 122] width 342 height 115
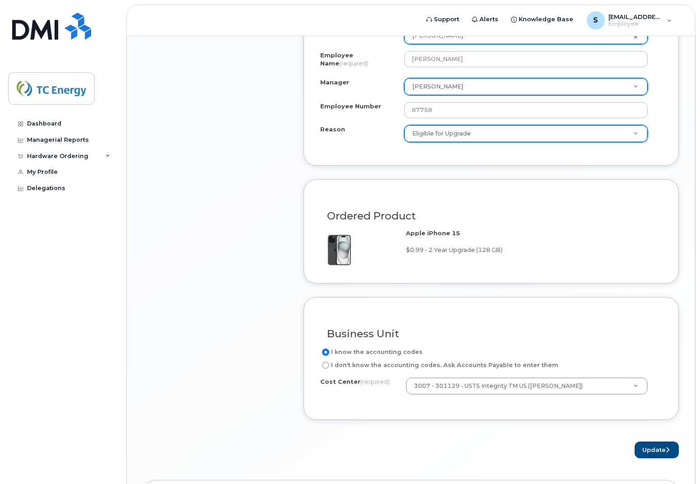
scroll to position [665, 0]
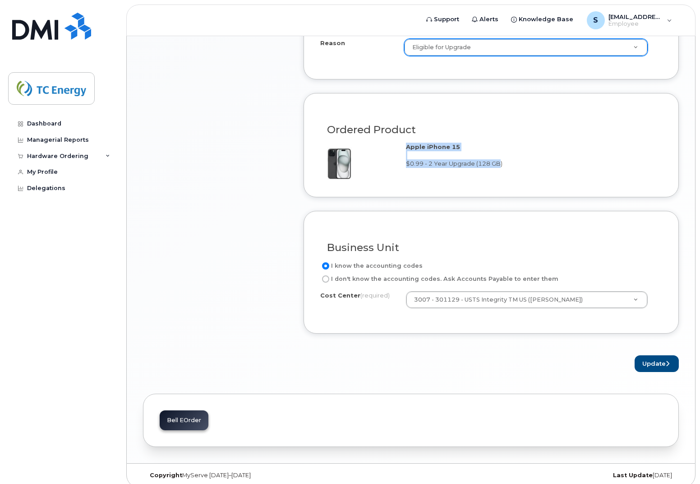
drag, startPoint x: 402, startPoint y: 138, endPoint x: 497, endPoint y: 159, distance: 98.0
click at [497, 159] on div "Apple iPhone 15 $0.99 - 2 Year Upgrade (128 GB)" at bounding box center [491, 161] width 342 height 37
click at [497, 159] on div "Apple iPhone 15 $0.99 - 2 Year Upgrade (128 GB)" at bounding box center [530, 155] width 249 height 25
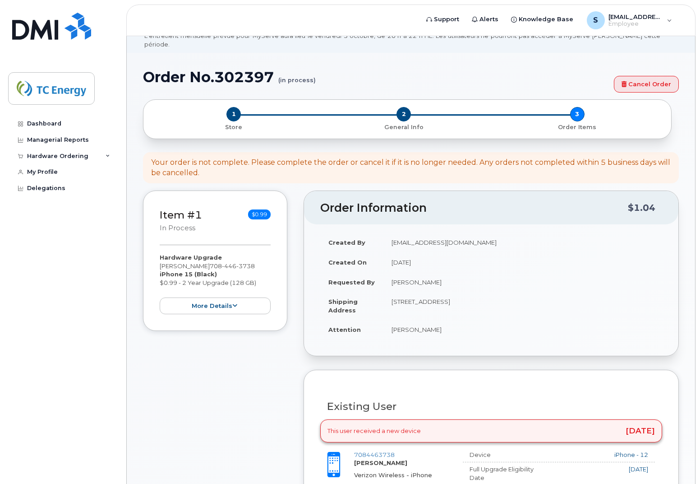
scroll to position [0, 0]
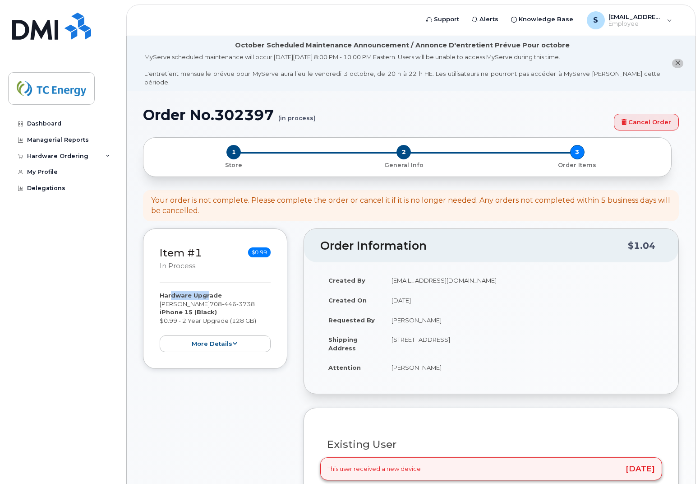
drag, startPoint x: 170, startPoint y: 290, endPoint x: 206, endPoint y: 291, distance: 35.7
click at [206, 291] on div "Hardware Upgrade Scott Currier 708 446 3738 iPhone 15 (Black) $0.99 - 2 Year Up…" at bounding box center [215, 321] width 111 height 61
drag, startPoint x: 206, startPoint y: 291, endPoint x: 175, endPoint y: 298, distance: 31.4
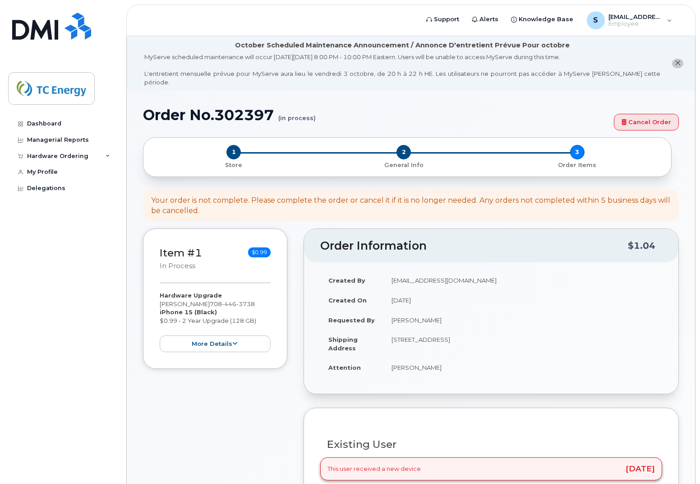
click at [175, 298] on div "Hardware Upgrade Scott Currier 708 446 3738 iPhone 15 (Black) $0.99 - 2 Year Up…" at bounding box center [215, 321] width 111 height 61
drag, startPoint x: 194, startPoint y: 294, endPoint x: 244, endPoint y: 294, distance: 50.1
click at [244, 294] on div "Hardware Upgrade Scott Currier 708 446 3738 iPhone 15 (Black) $0.99 - 2 Year Up…" at bounding box center [215, 321] width 111 height 61
drag, startPoint x: 198, startPoint y: 295, endPoint x: 261, endPoint y: 295, distance: 63.2
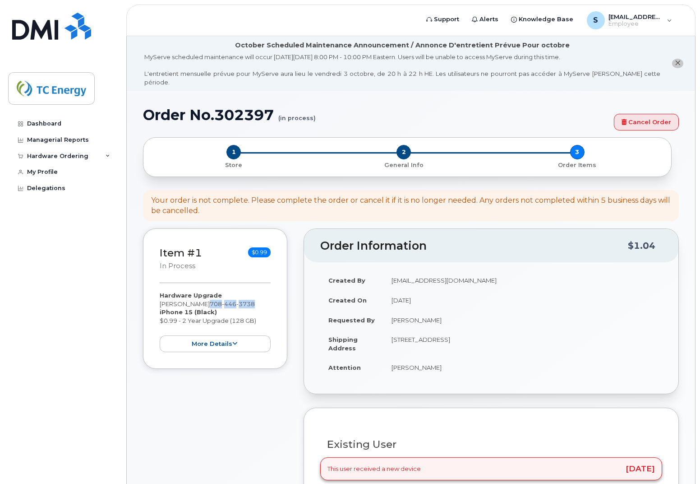
click at [261, 295] on div "Hardware Upgrade Scott Currier 708 446 3738 iPhone 15 (Black) $0.99 - 2 Year Up…" at bounding box center [215, 321] width 111 height 61
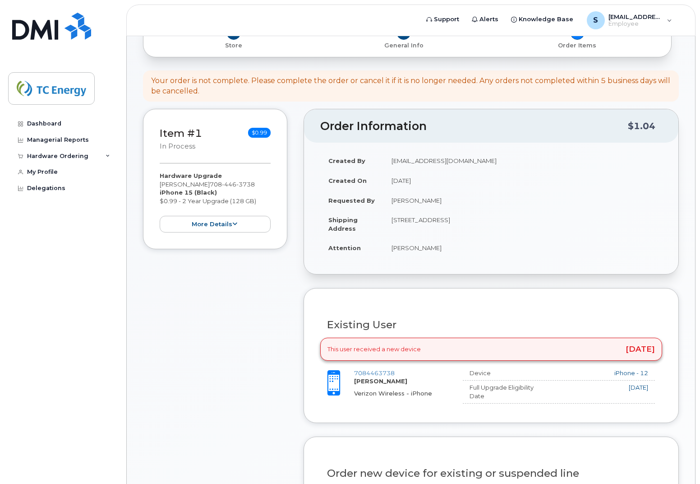
scroll to position [135, 0]
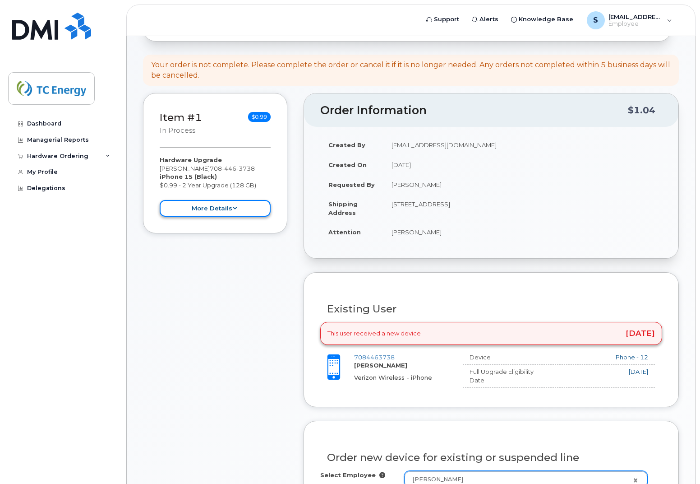
click at [246, 201] on button "more details" at bounding box center [215, 208] width 111 height 17
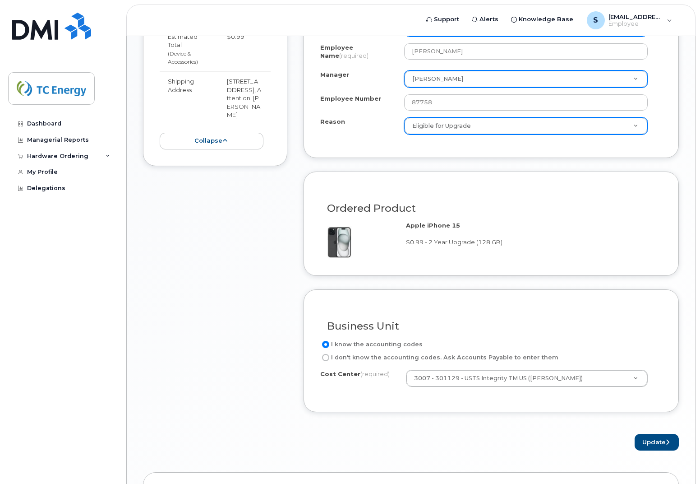
scroll to position [665, 0]
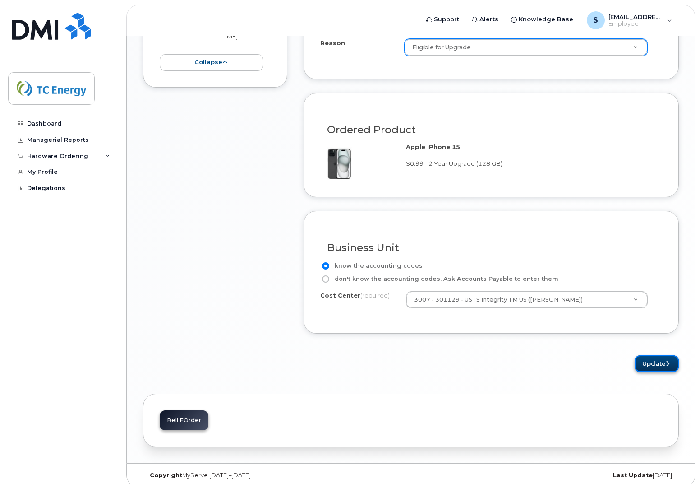
click at [655, 355] on button "Update" at bounding box center [657, 363] width 44 height 17
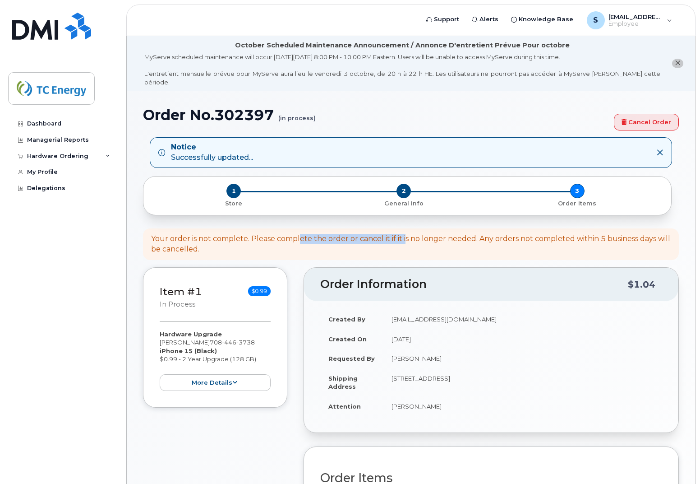
drag, startPoint x: 300, startPoint y: 226, endPoint x: 407, endPoint y: 226, distance: 106.5
click at [407, 234] on div "Your order is not complete. Please complete the order or cancel it if it is no …" at bounding box center [411, 244] width 520 height 21
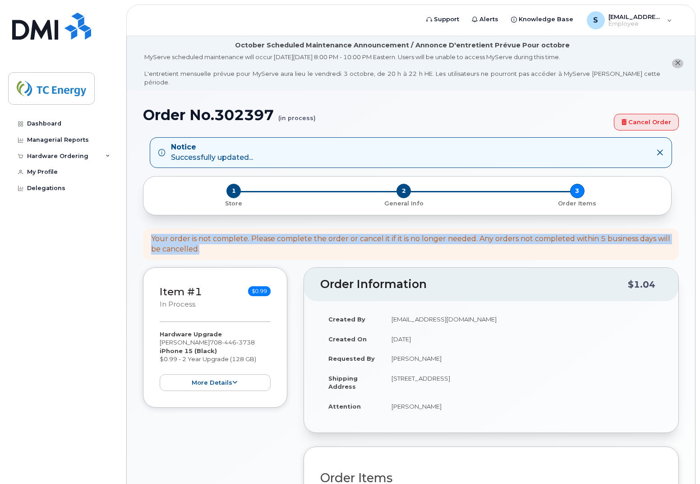
click at [407, 234] on div "Your order is not complete. Please complete the order or cancel it if it is no …" at bounding box center [411, 244] width 520 height 21
drag, startPoint x: 407, startPoint y: 226, endPoint x: 379, endPoint y: 233, distance: 29.1
click at [379, 234] on div "Your order is not complete. Please complete the order or cancel it if it is no …" at bounding box center [411, 244] width 520 height 21
click at [314, 235] on div "Your order is not complete. Please complete the order or cancel it if it is no …" at bounding box center [411, 244] width 520 height 21
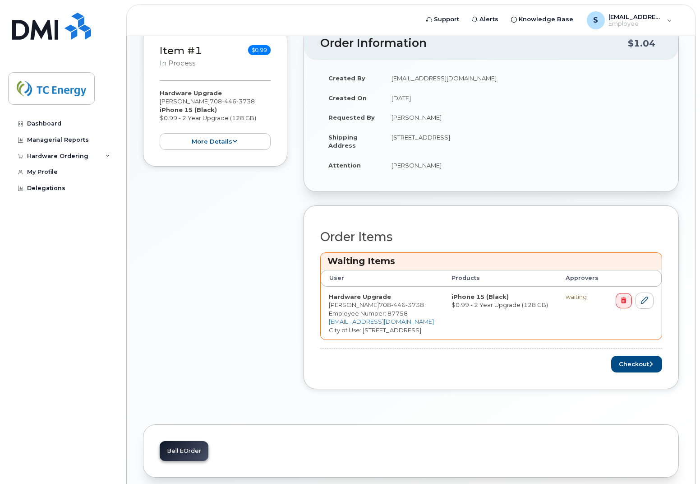
scroll to position [271, 0]
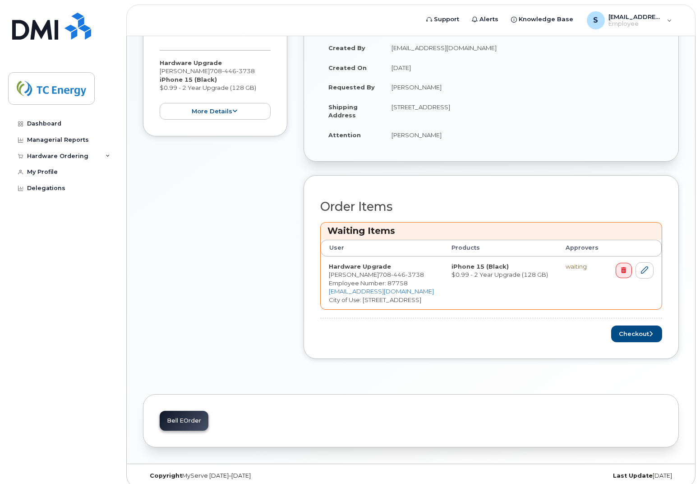
click at [462, 266] on td "iPhone 15 (Black) $0.99 - 2 Year Upgrade (128 GB)" at bounding box center [501, 282] width 114 height 53
click at [462, 267] on td "iPhone 15 (Black) $0.99 - 2 Year Upgrade (128 GB)" at bounding box center [501, 282] width 114 height 53
click at [230, 244] on div "Item #1 in process $0.99 Hardware Upgrade Scott Currier 708 446 3738 iPhone 15 …" at bounding box center [215, 184] width 144 height 376
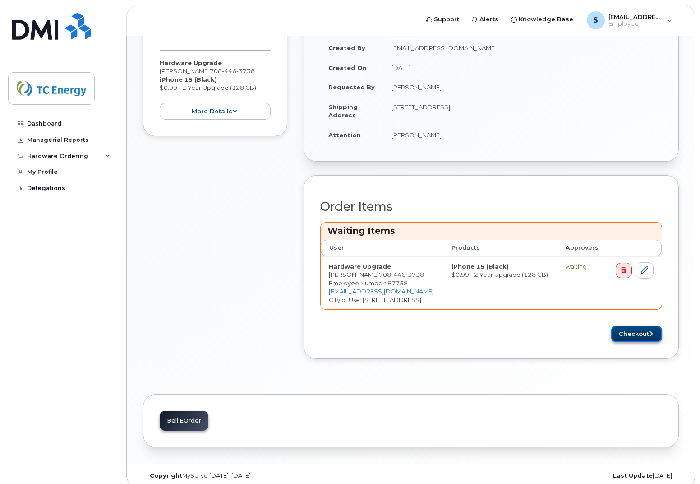
click at [635, 325] on button "Checkout" at bounding box center [636, 333] width 51 height 17
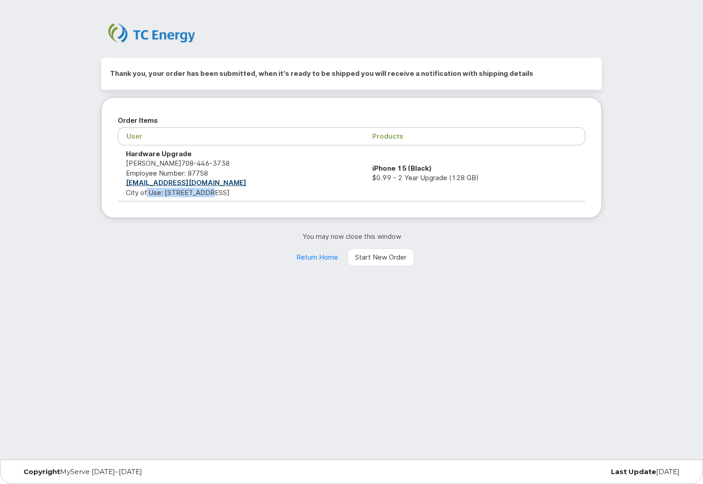
drag, startPoint x: 144, startPoint y: 190, endPoint x: 213, endPoint y: 192, distance: 69.5
click at [213, 192] on td "Hardware Upgrade Scott Currier 708 446 3738 Employee Number: 87758 scott_currie…" at bounding box center [241, 173] width 246 height 56
click at [293, 74] on h2 "Thank you, your order has been submitted, when it's ready to be shipped you wil…" at bounding box center [351, 74] width 483 height 14
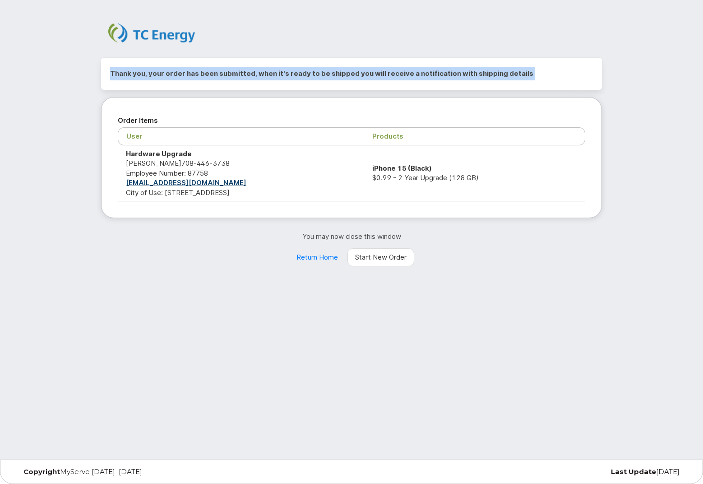
click at [293, 74] on h2 "Thank you, your order has been submitted, when it's ready to be shipped you wil…" at bounding box center [351, 74] width 483 height 14
click at [293, 73] on h2 "Thank you, your order has been submitted, when it's ready to be shipped you wil…" at bounding box center [351, 74] width 483 height 14
click at [363, 258] on link "Start New Order" at bounding box center [380, 257] width 67 height 18
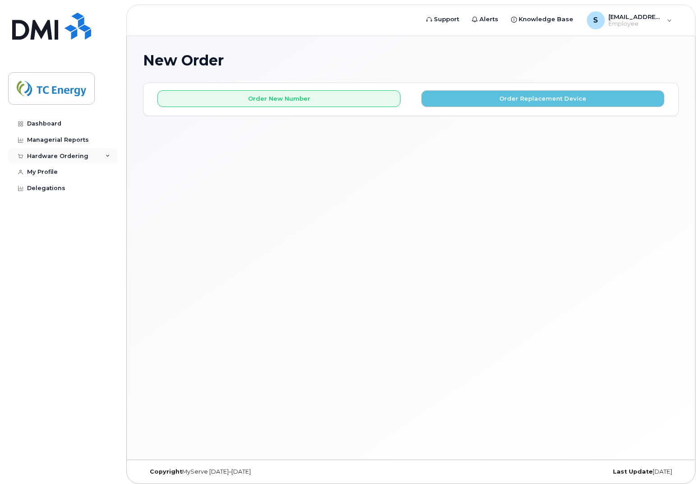
click at [114, 152] on div "Hardware Ordering" at bounding box center [62, 156] width 109 height 16
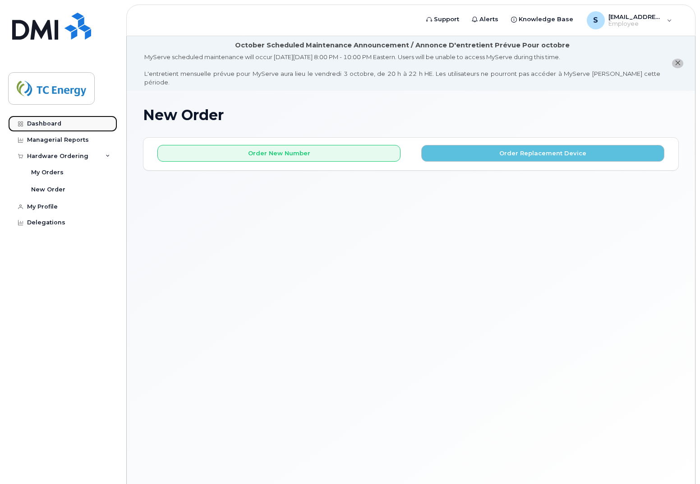
click at [54, 124] on div "Dashboard" at bounding box center [44, 123] width 34 height 7
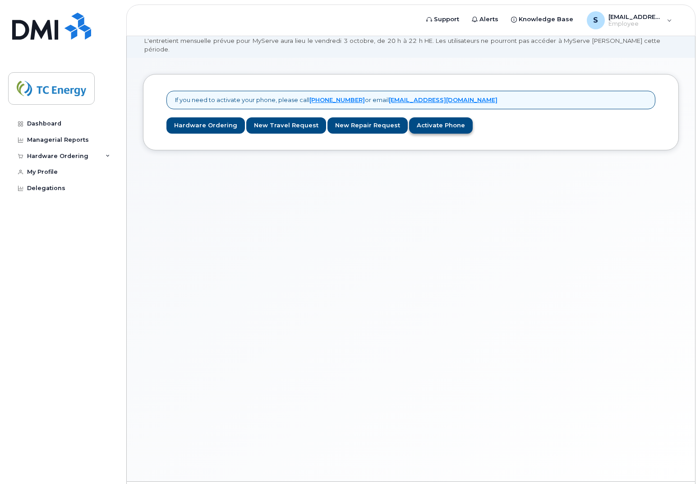
scroll to position [51, 0]
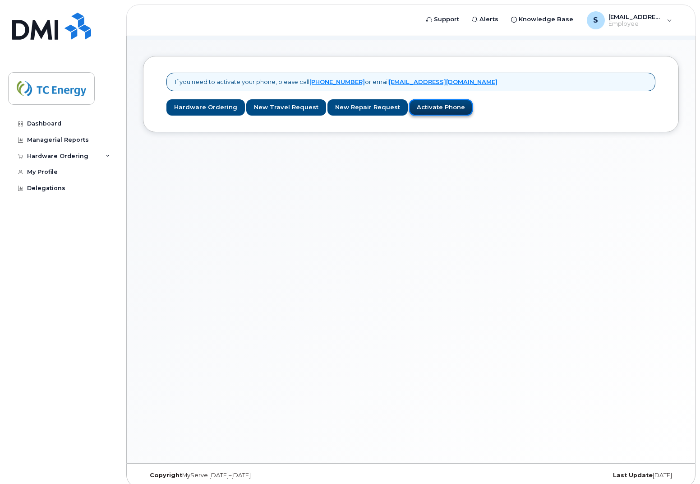
click at [420, 99] on link "Activate Phone" at bounding box center [441, 107] width 64 height 17
click at [103, 154] on div "Hardware Ordering" at bounding box center [62, 156] width 109 height 16
click at [494, 291] on div "If you need to activate your phone, please call [PHONE_NUMBER] or email [EMAIL_…" at bounding box center [411, 251] width 568 height 423
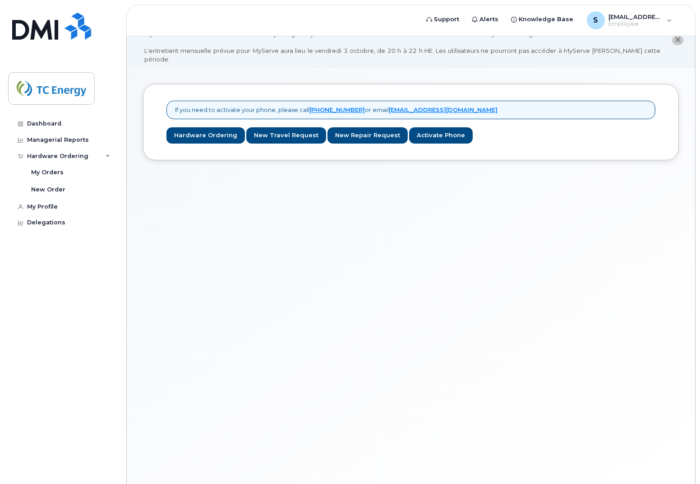
scroll to position [0, 0]
